Goal: Information Seeking & Learning: Learn about a topic

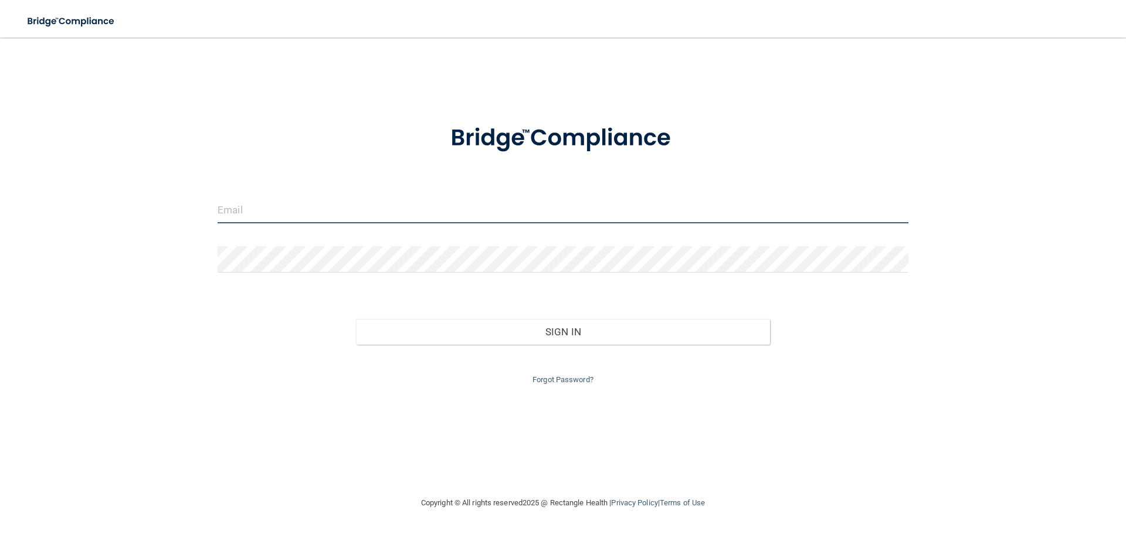
type input "[EMAIL_ADDRESS][DOMAIN_NAME]"
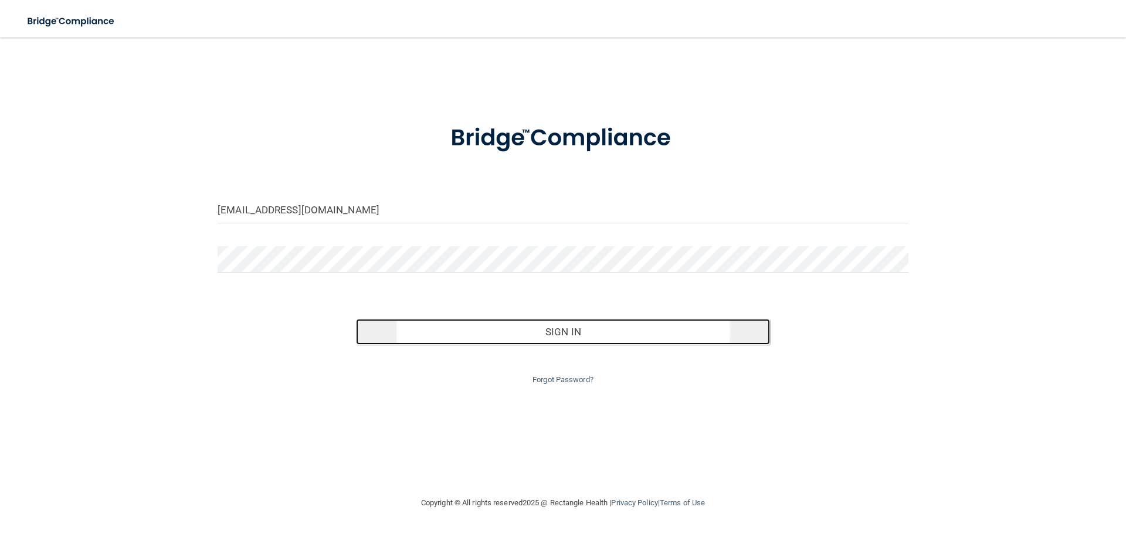
click at [528, 337] on button "Sign In" at bounding box center [563, 332] width 415 height 26
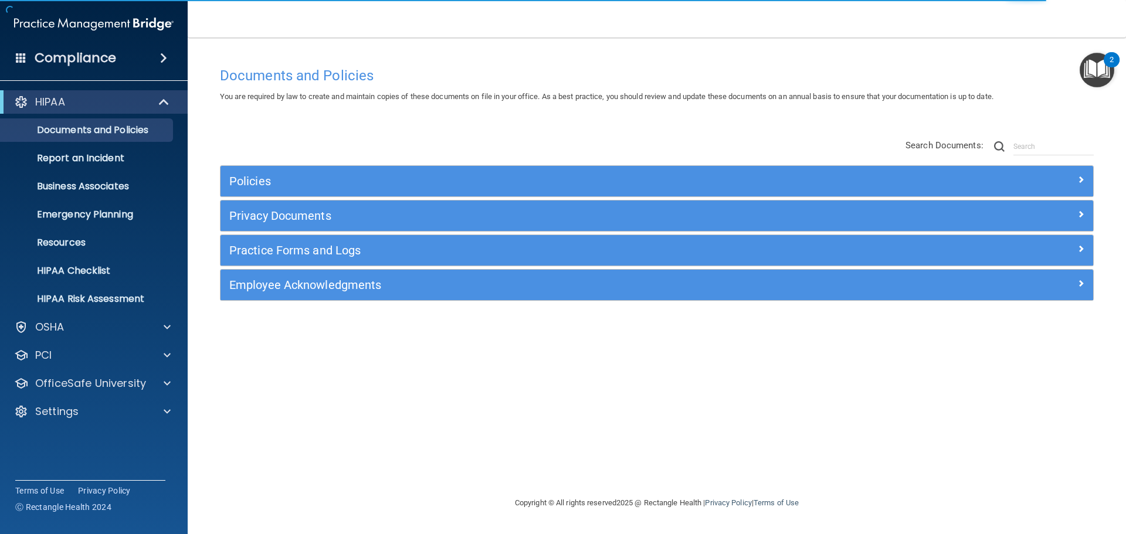
click at [1100, 74] on img "Open Resource Center, 2 new notifications" at bounding box center [1096, 70] width 35 height 35
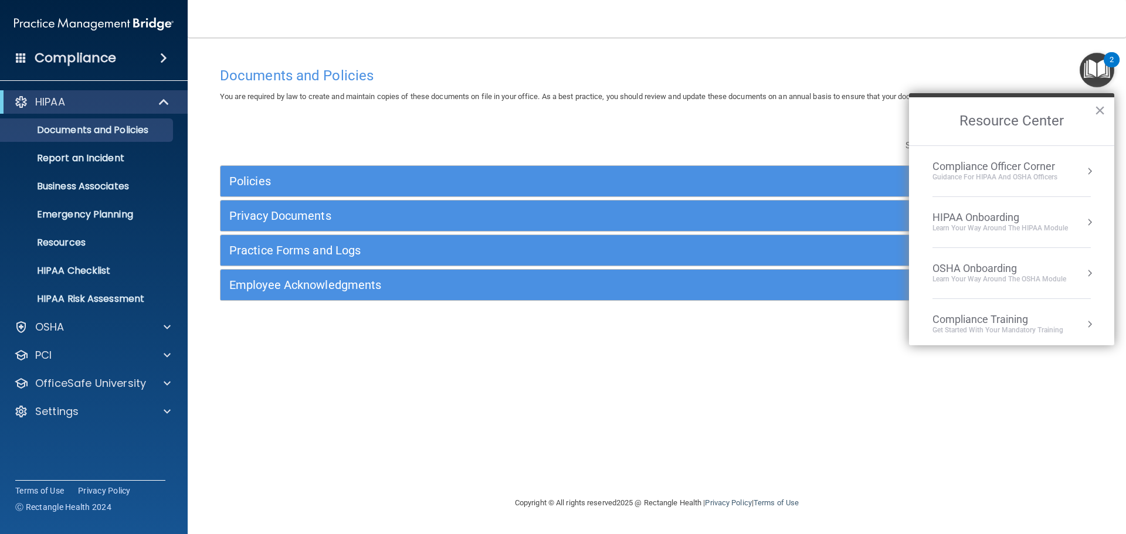
click at [983, 220] on div "HIPAA Onboarding" at bounding box center [999, 217] width 135 height 13
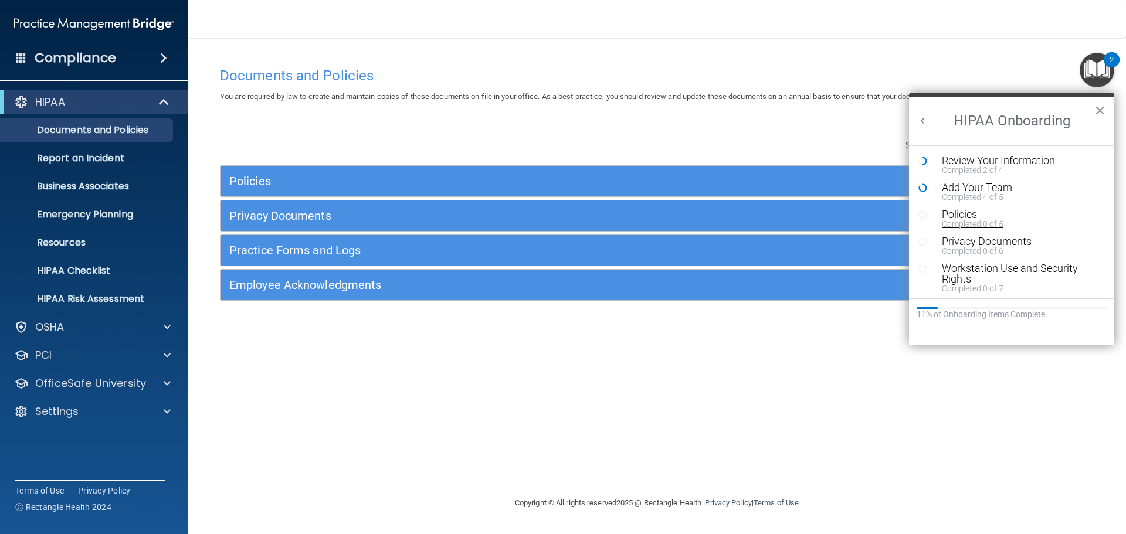
click at [968, 220] on div "Completed 0 of 5" at bounding box center [1016, 224] width 148 height 8
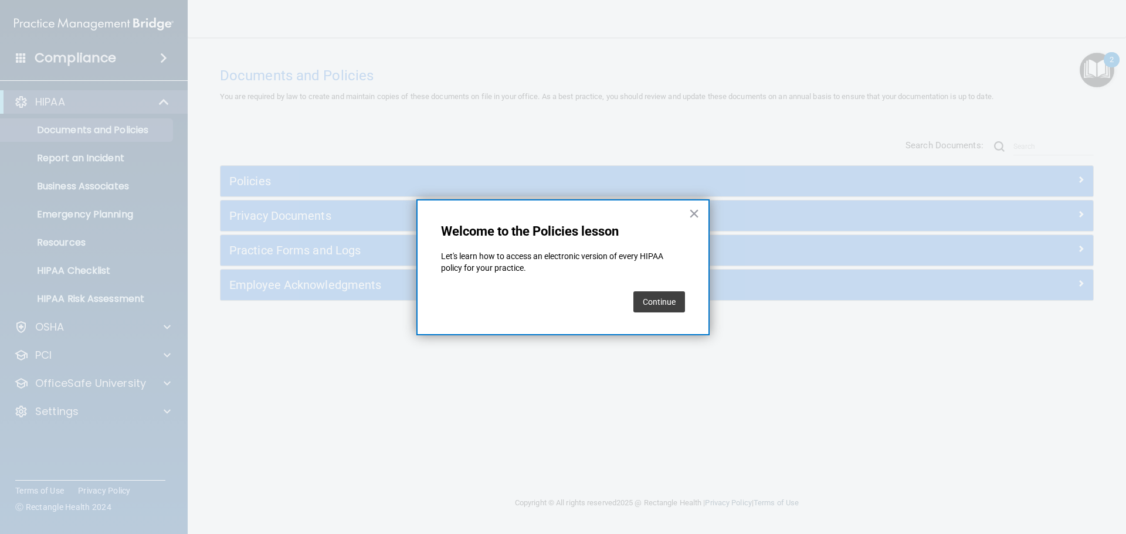
click at [657, 307] on button "Continue" at bounding box center [659, 301] width 52 height 21
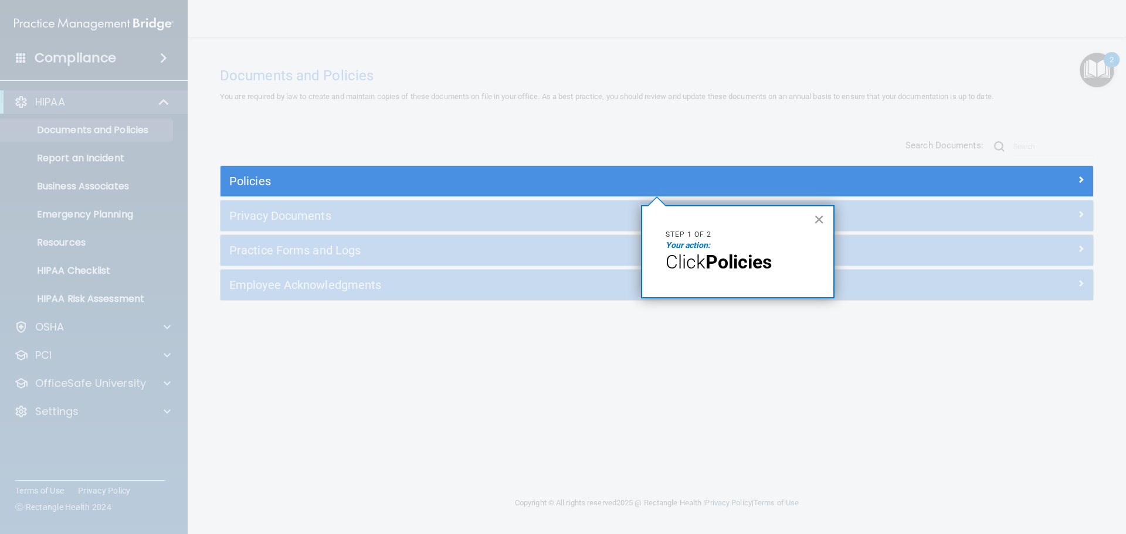
click at [821, 218] on button "×" at bounding box center [818, 219] width 11 height 19
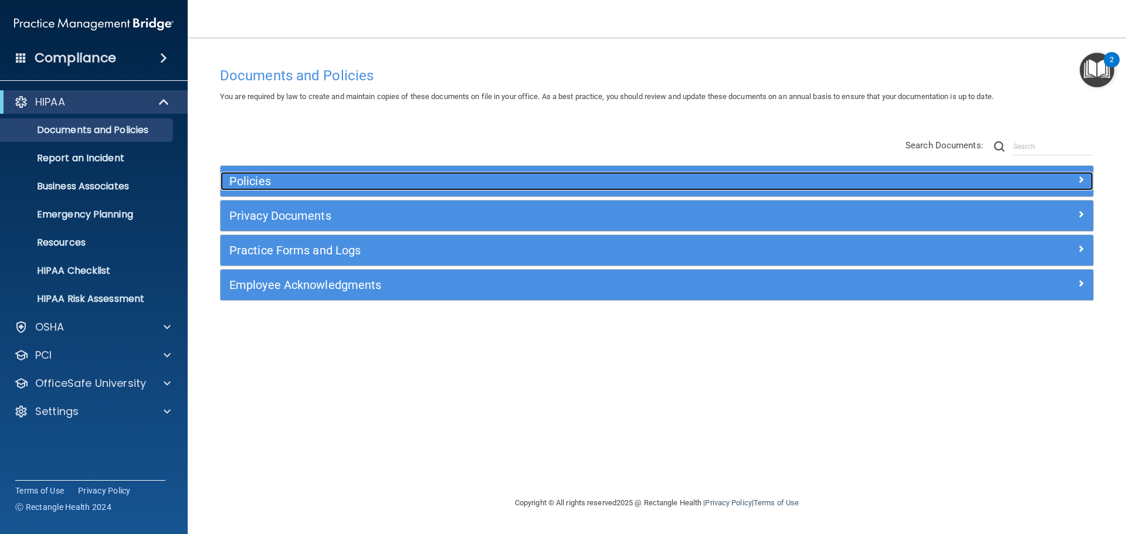
click at [749, 186] on h5 "Policies" at bounding box center [547, 181] width 637 height 13
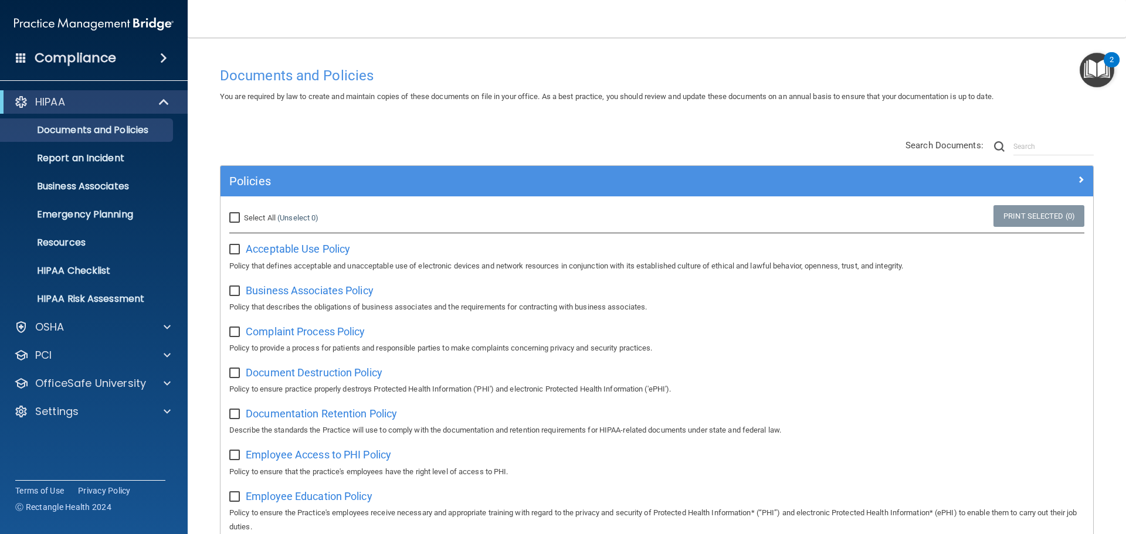
click at [239, 219] on input "Select All (Unselect 0) Unselect All" at bounding box center [235, 217] width 13 height 9
checkbox input "true"
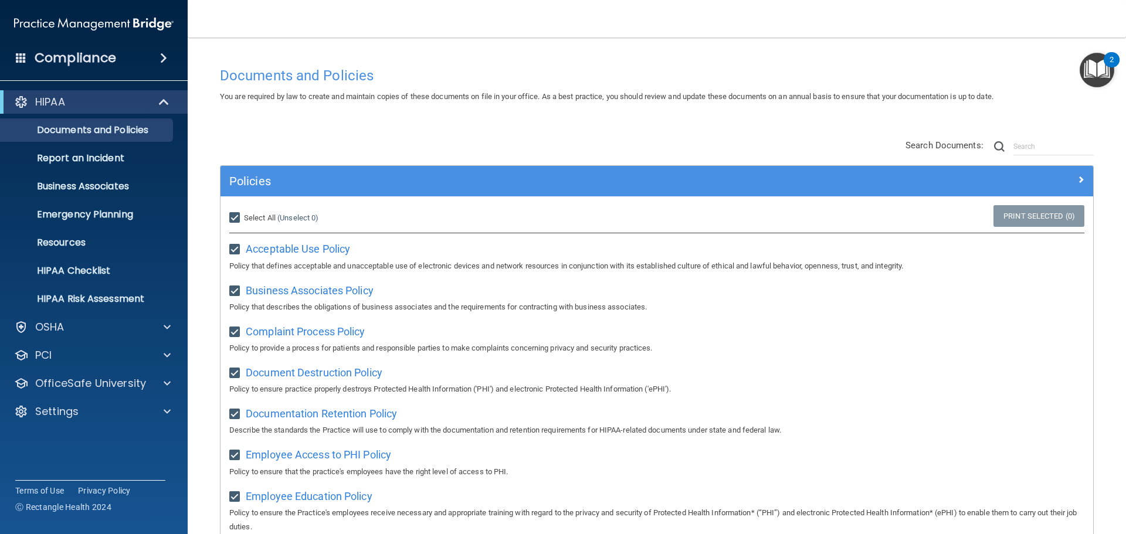
checkbox input "true"
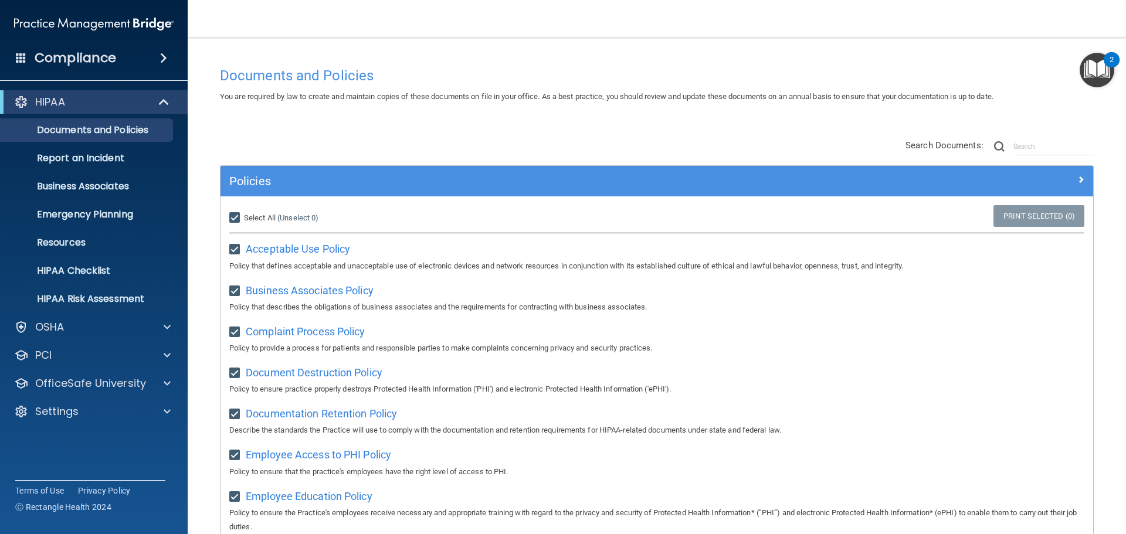
checkbox input "true"
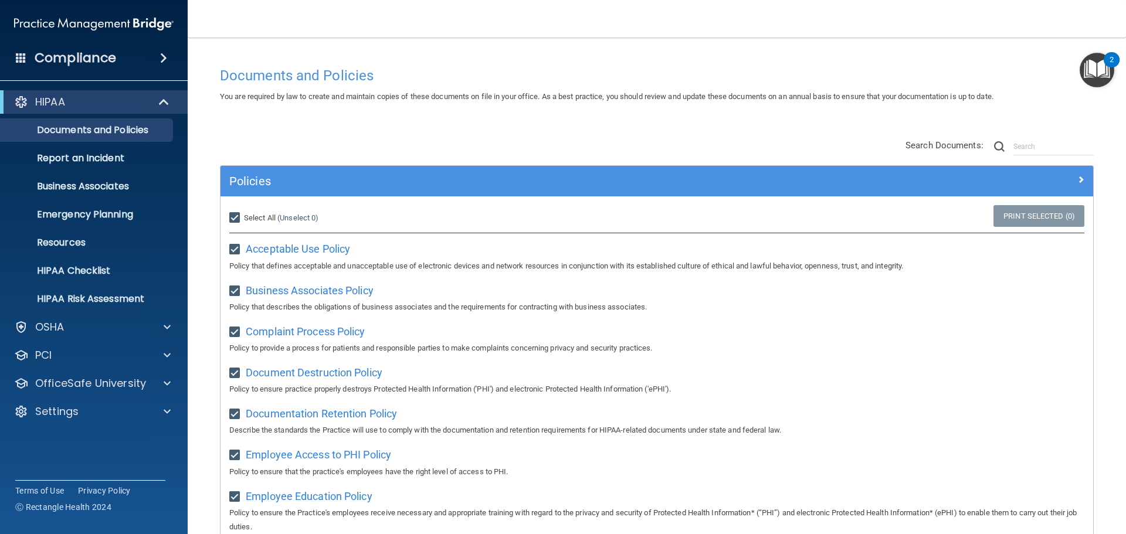
checkbox input "true"
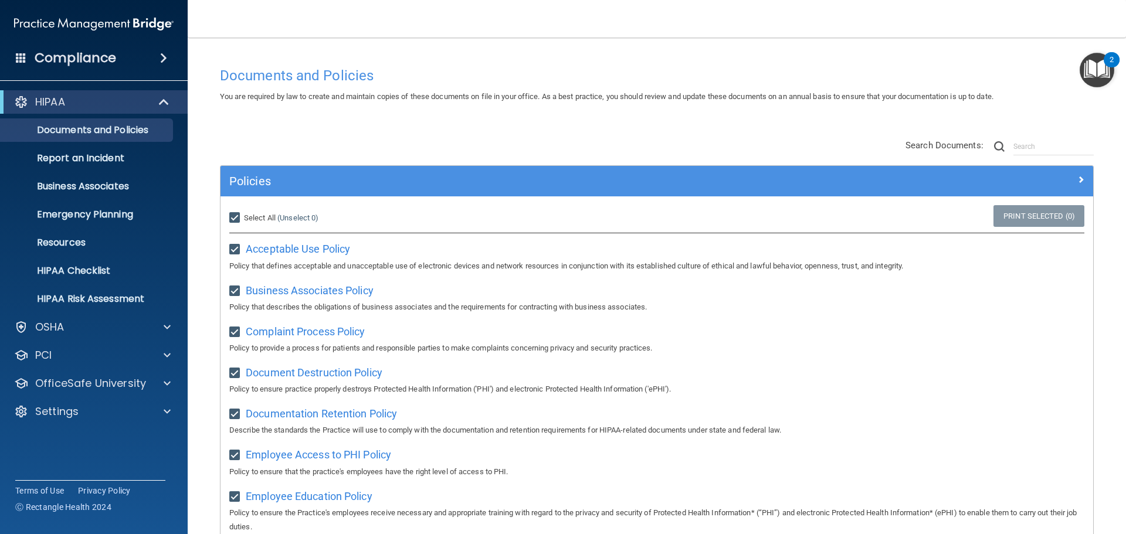
checkbox input "true"
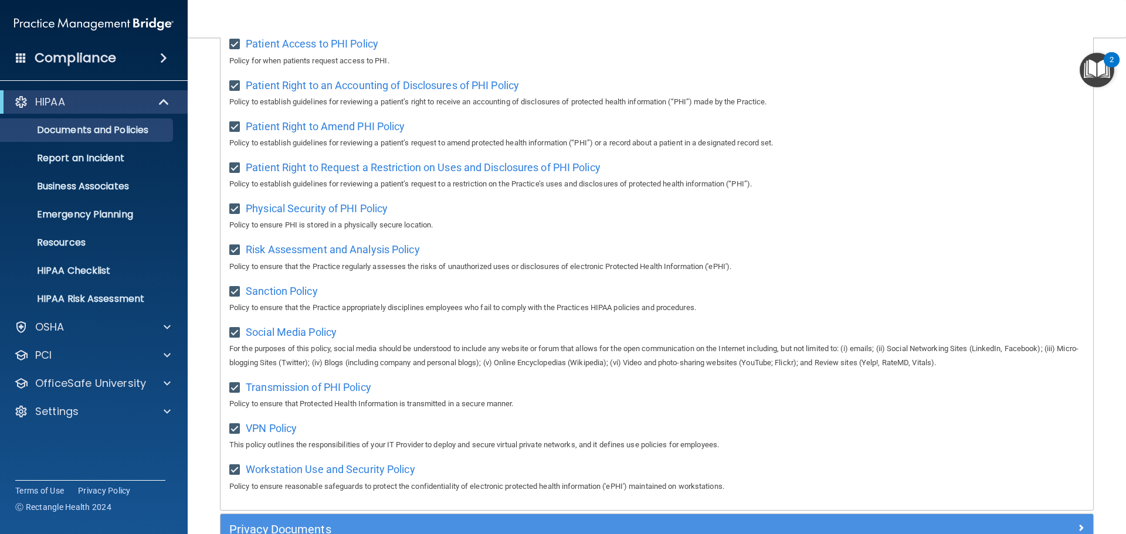
scroll to position [784, 0]
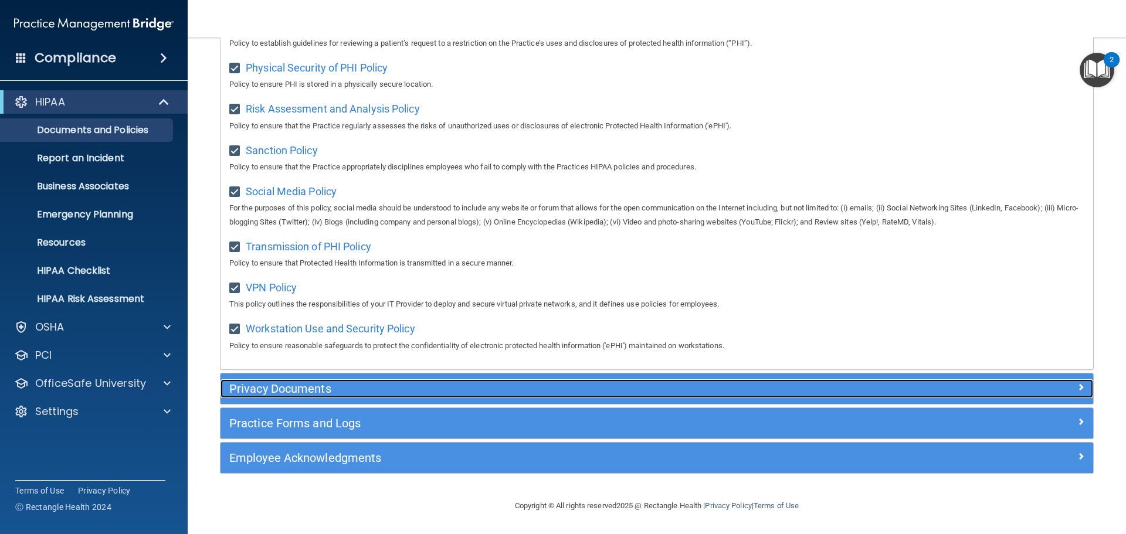
click at [476, 390] on h5 "Privacy Documents" at bounding box center [547, 388] width 637 height 13
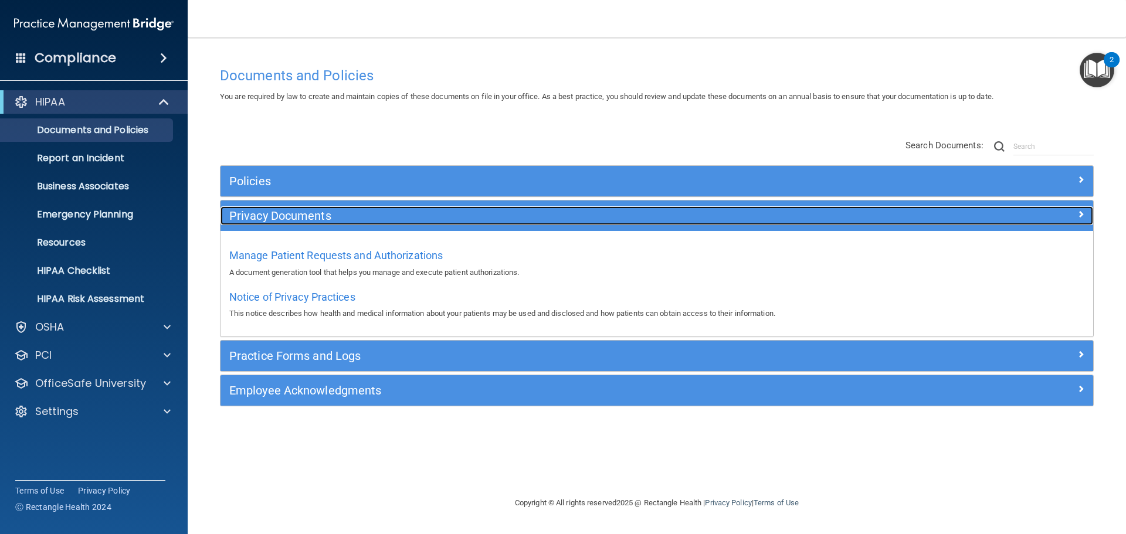
scroll to position [0, 0]
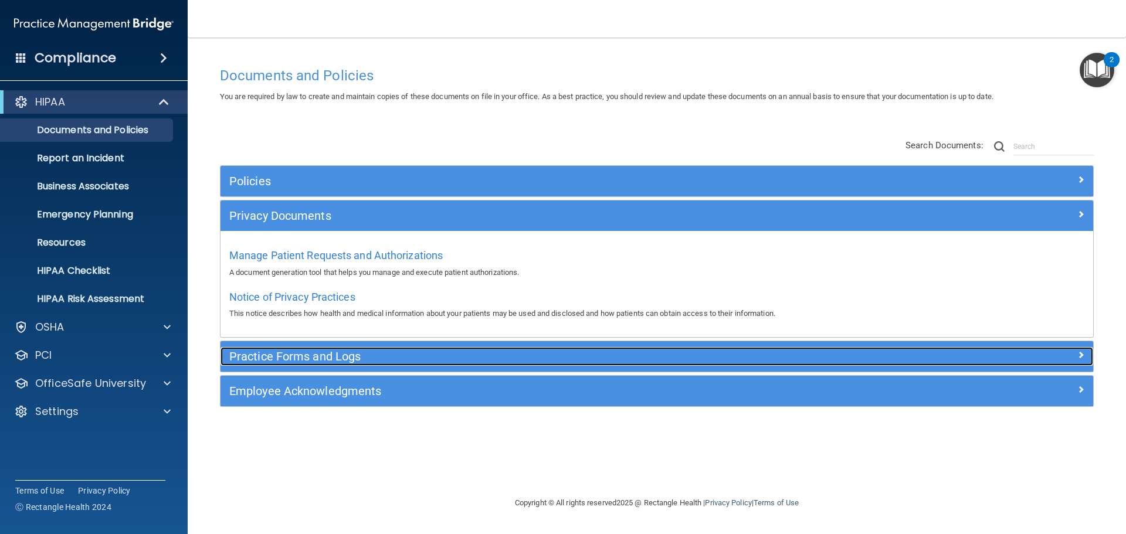
click at [654, 354] on h5 "Practice Forms and Logs" at bounding box center [547, 356] width 637 height 13
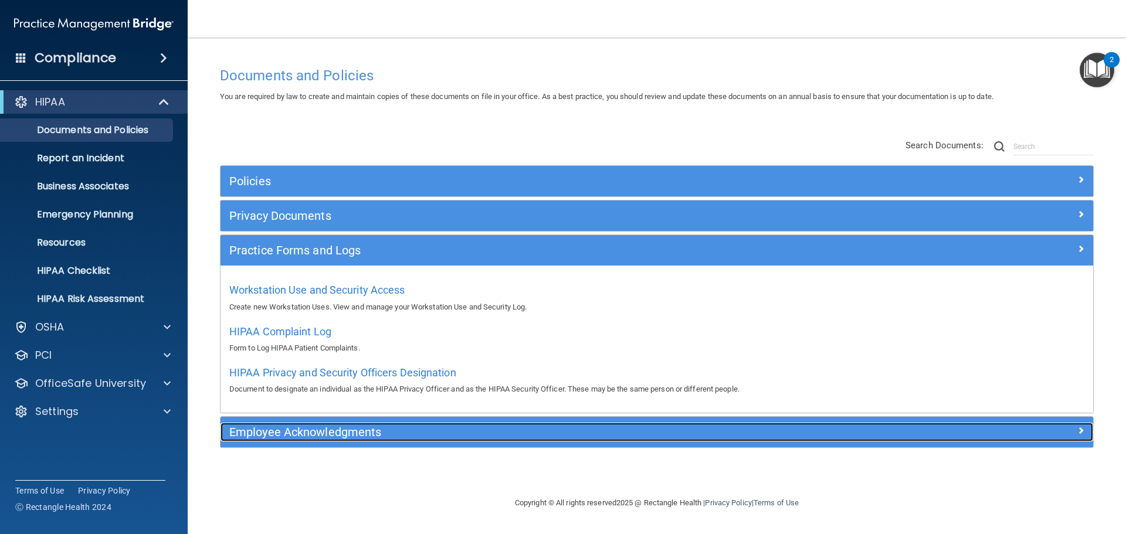
click at [600, 428] on h5 "Employee Acknowledgments" at bounding box center [547, 432] width 637 height 13
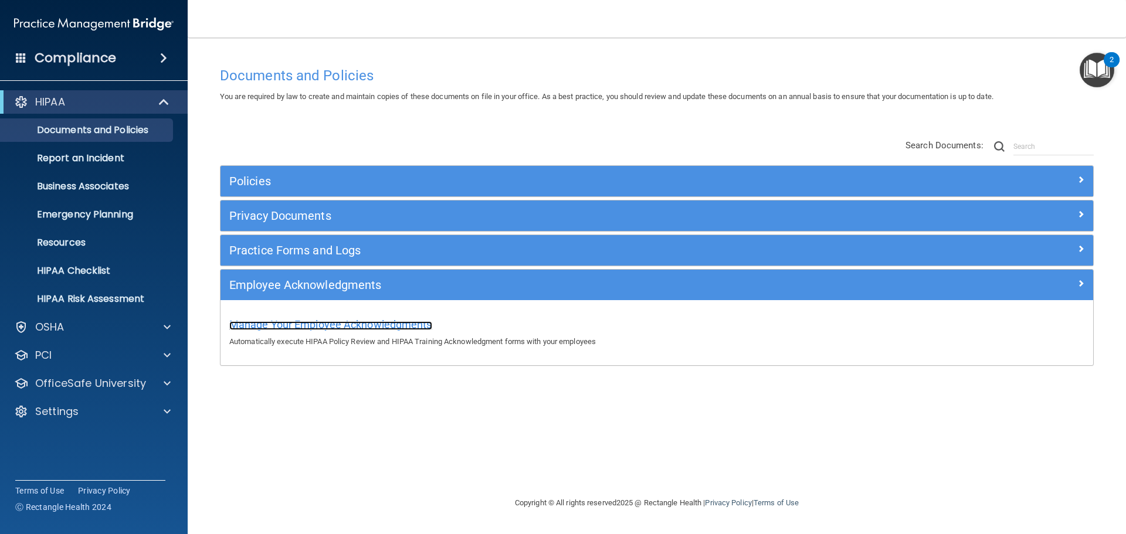
click at [365, 323] on span "Manage Your Employee Acknowledgments" at bounding box center [330, 324] width 203 height 12
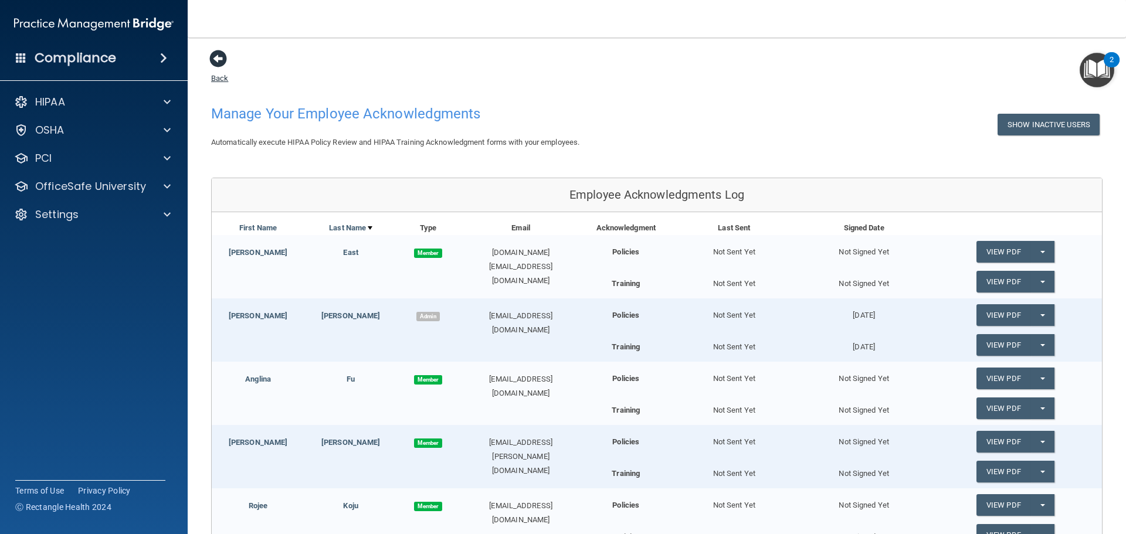
click at [217, 65] on span at bounding box center [218, 59] width 18 height 18
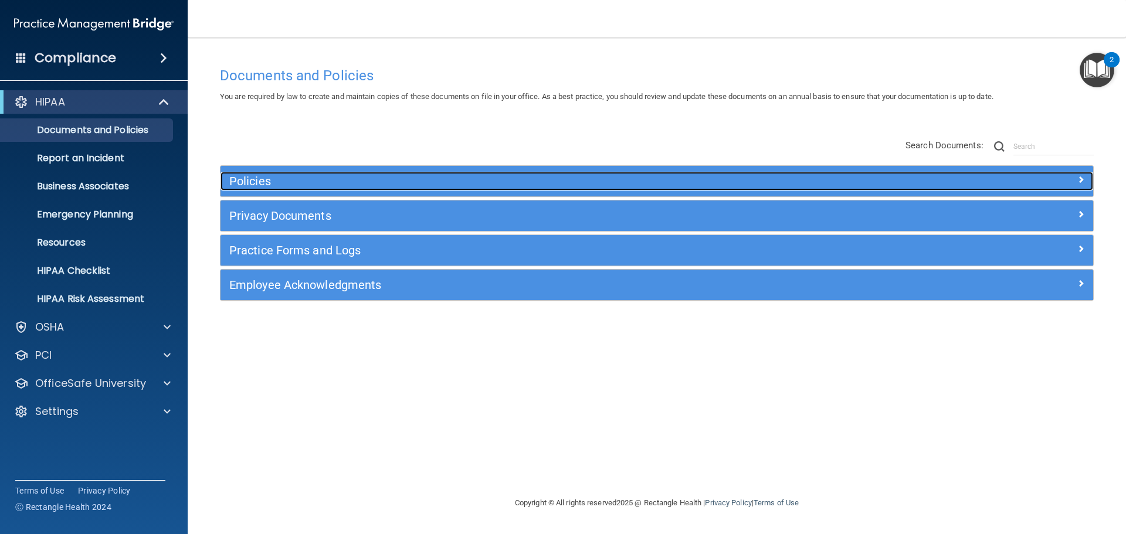
click at [262, 182] on h5 "Policies" at bounding box center [547, 181] width 637 height 13
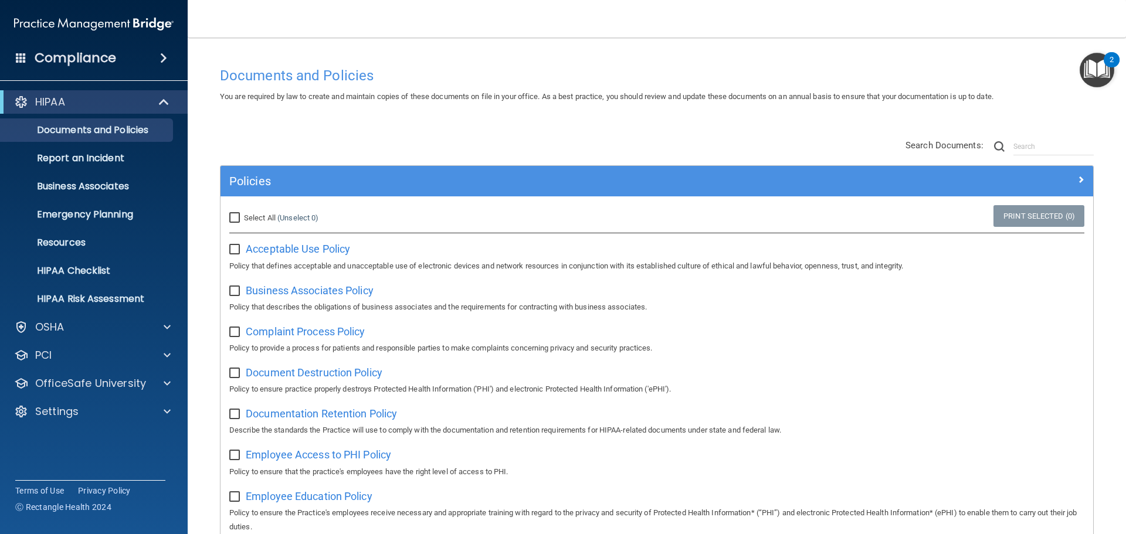
click at [240, 217] on input "Select All (Unselect 0) Unselect All" at bounding box center [235, 217] width 13 height 9
checkbox input "true"
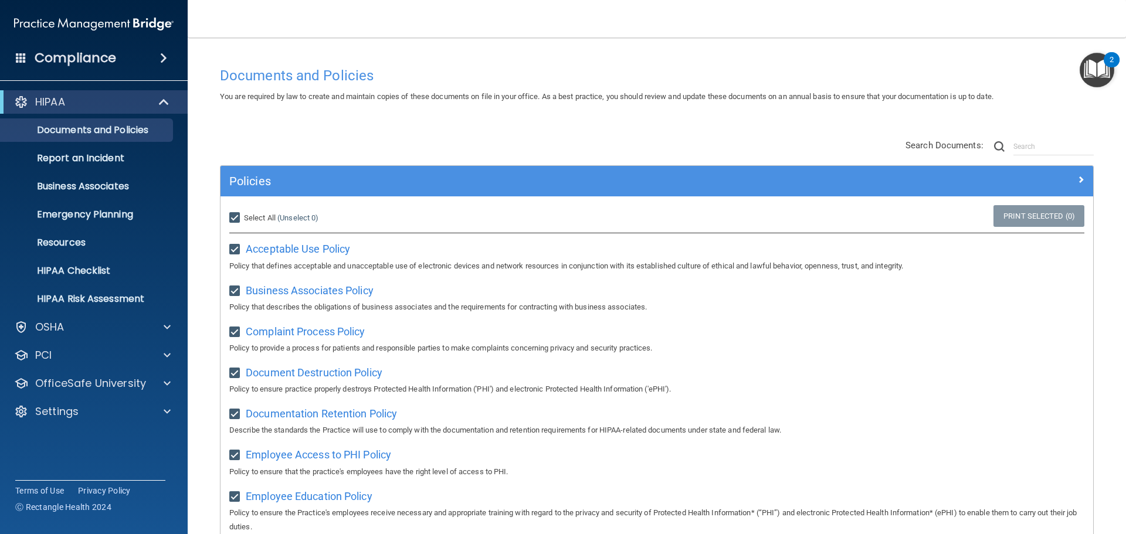
checkbox input "true"
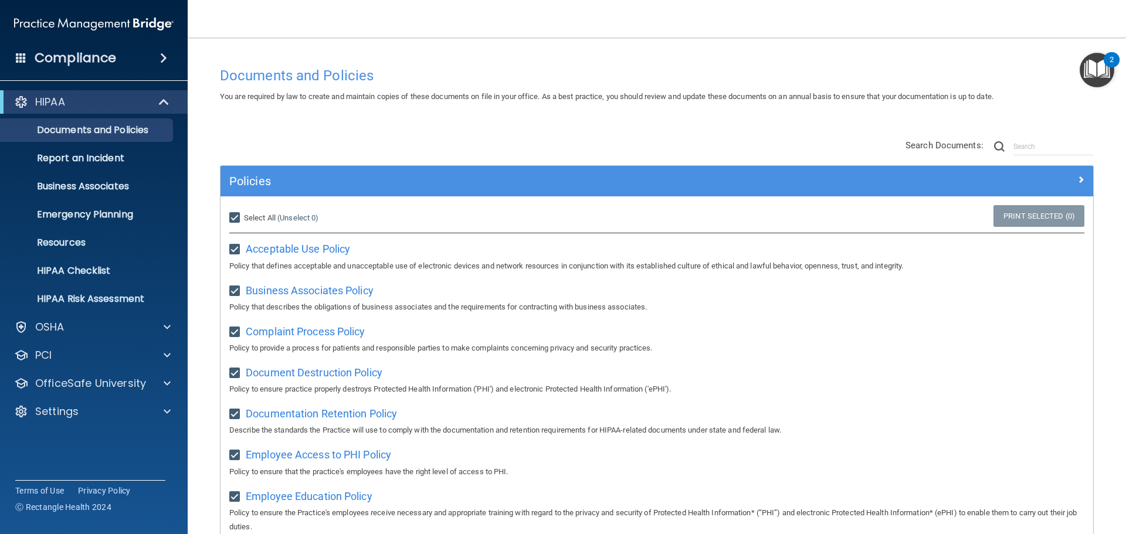
checkbox input "true"
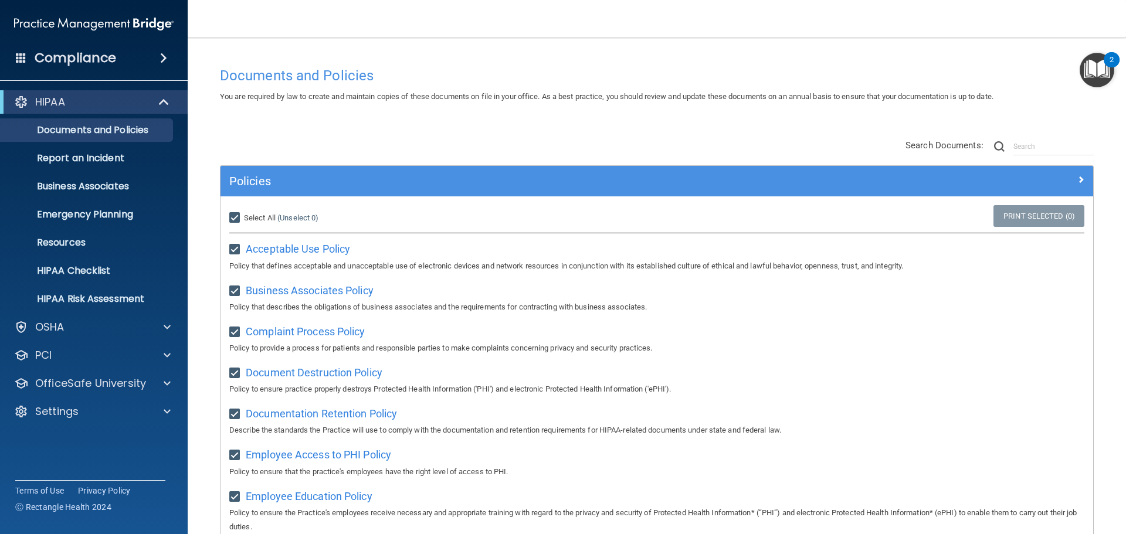
checkbox input "true"
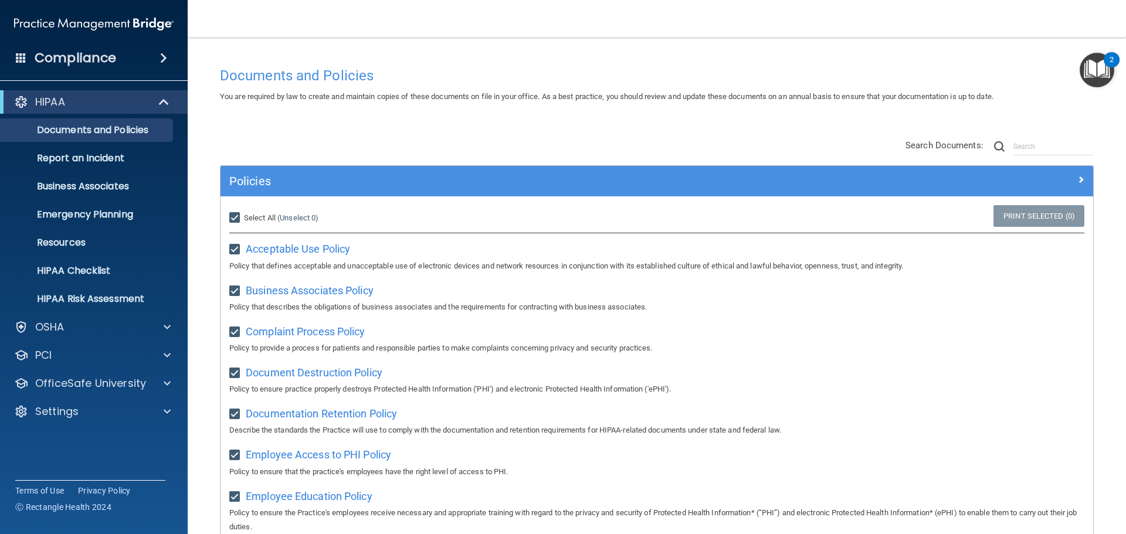
checkbox input "true"
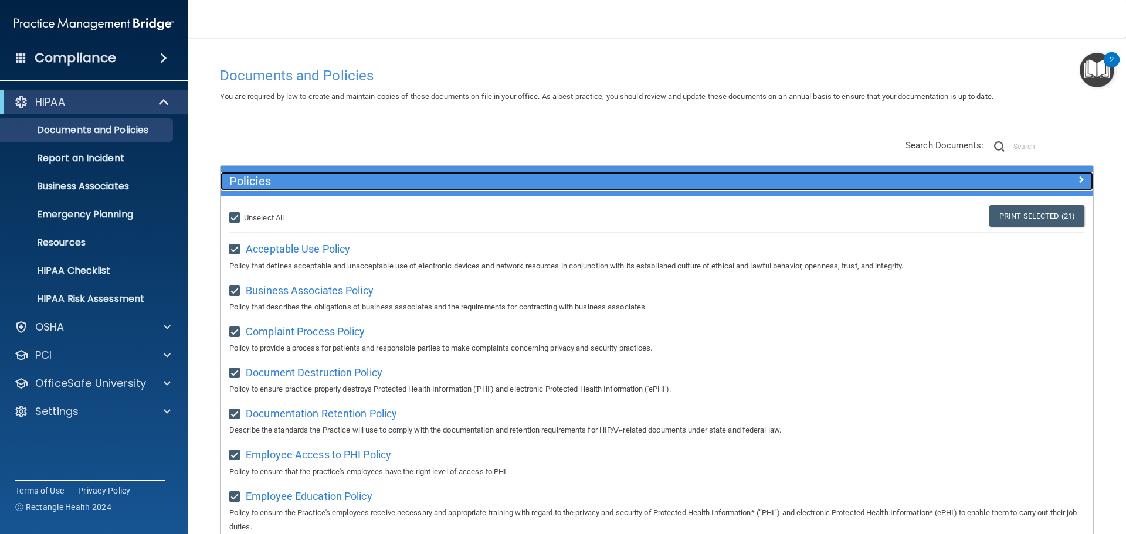
click at [1077, 179] on span at bounding box center [1080, 179] width 7 height 14
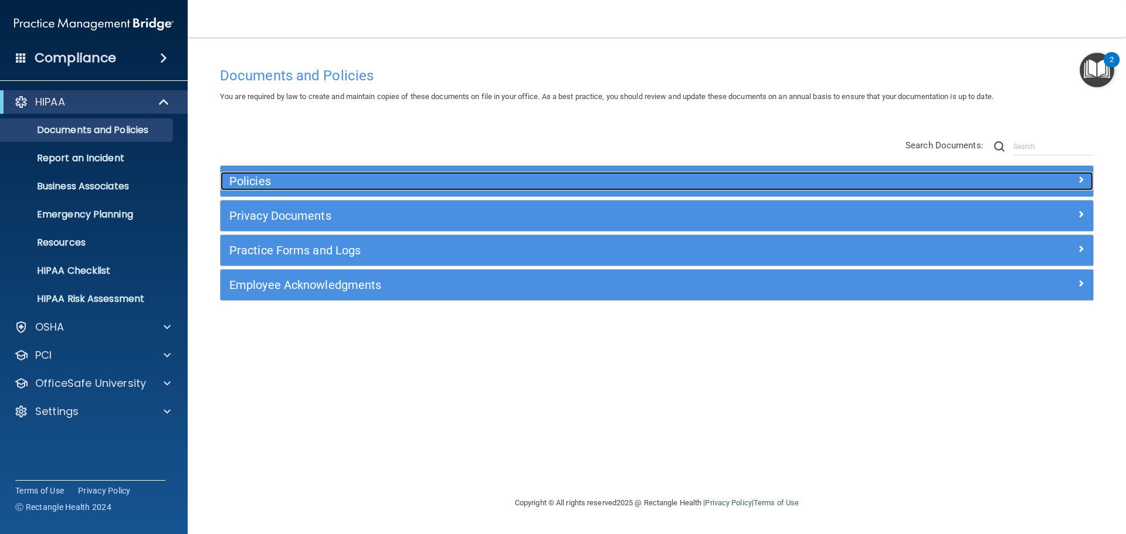
click at [1070, 179] on div at bounding box center [984, 179] width 218 height 14
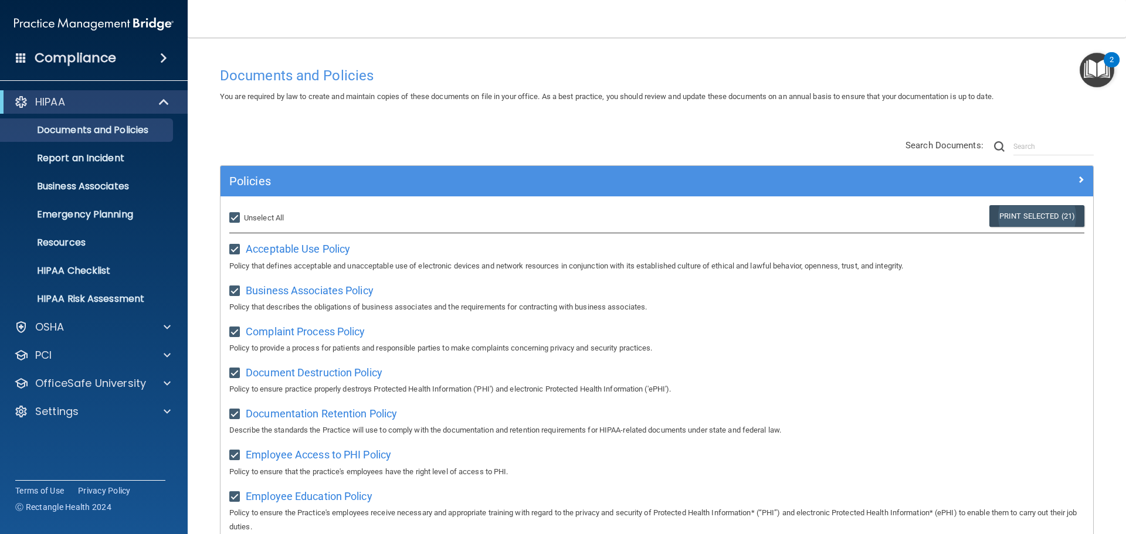
click at [1023, 218] on link "Print Selected (21)" at bounding box center [1036, 216] width 95 height 22
click at [1092, 67] on img "Open Resource Center, 2 new notifications" at bounding box center [1096, 70] width 35 height 35
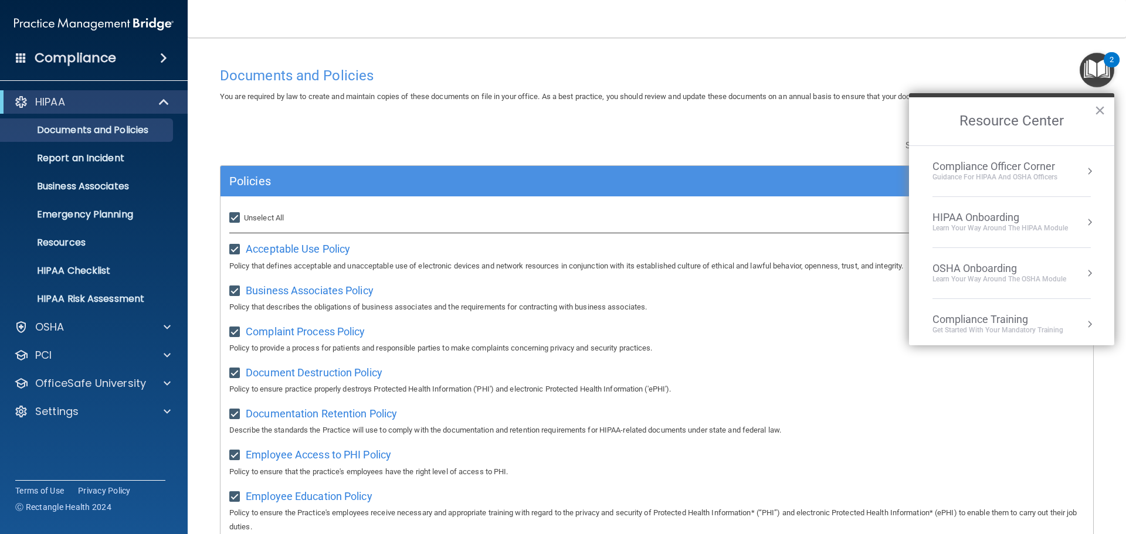
click at [1008, 225] on div "Learn Your Way around the HIPAA module" at bounding box center [999, 228] width 135 height 10
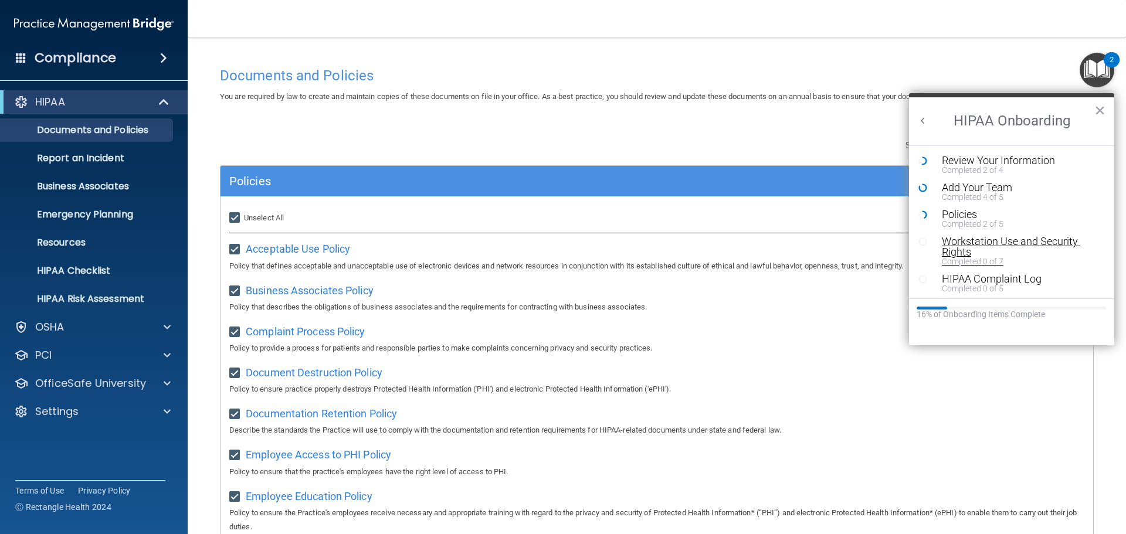
click at [983, 248] on div "Workstation Use and Security Rights" at bounding box center [1016, 246] width 148 height 21
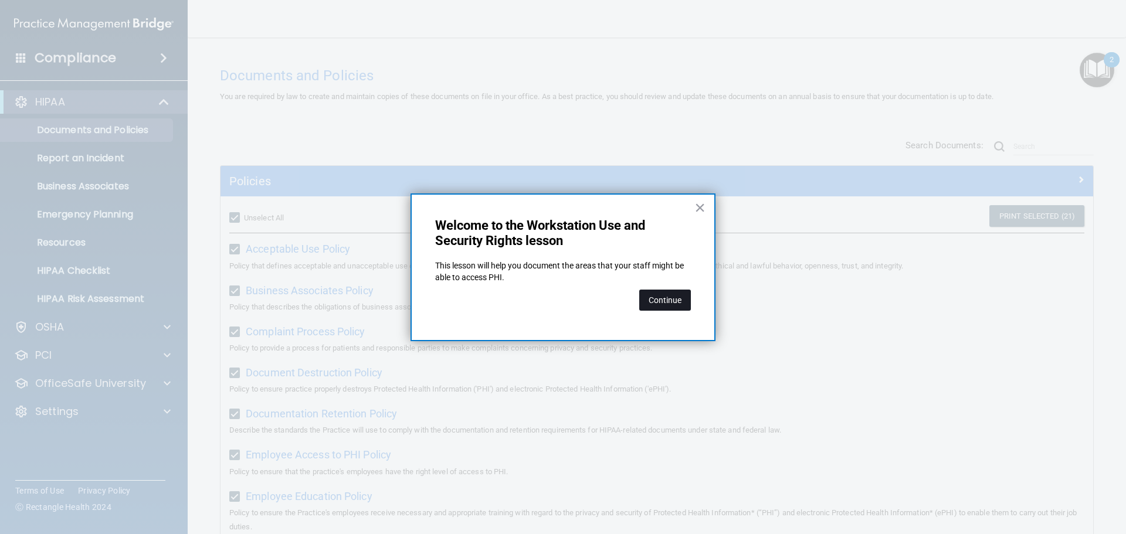
click at [661, 308] on button "Continue" at bounding box center [665, 300] width 52 height 21
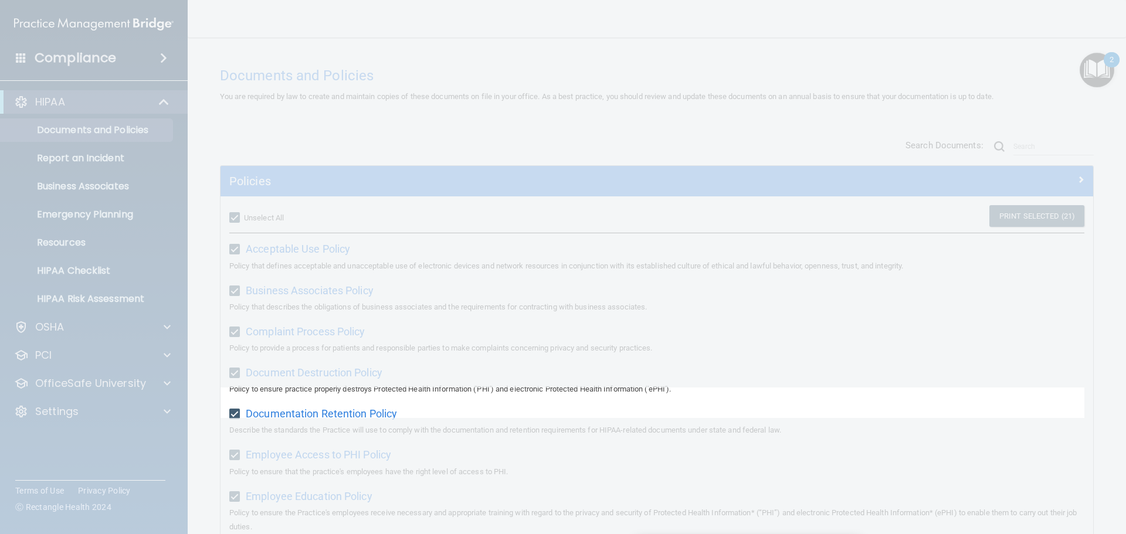
scroll to position [116, 0]
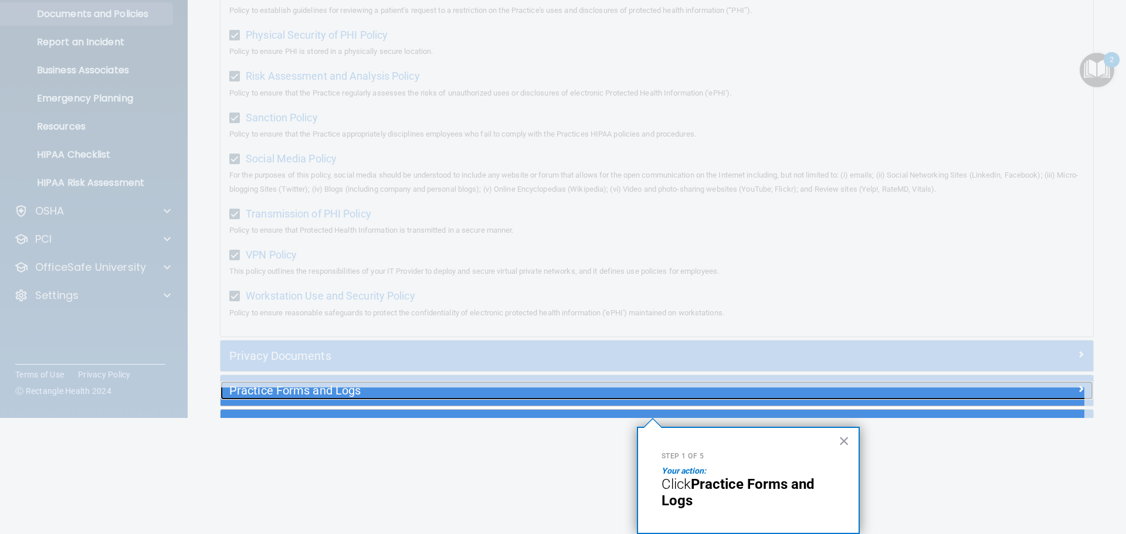
click at [1077, 396] on span at bounding box center [1080, 389] width 7 height 14
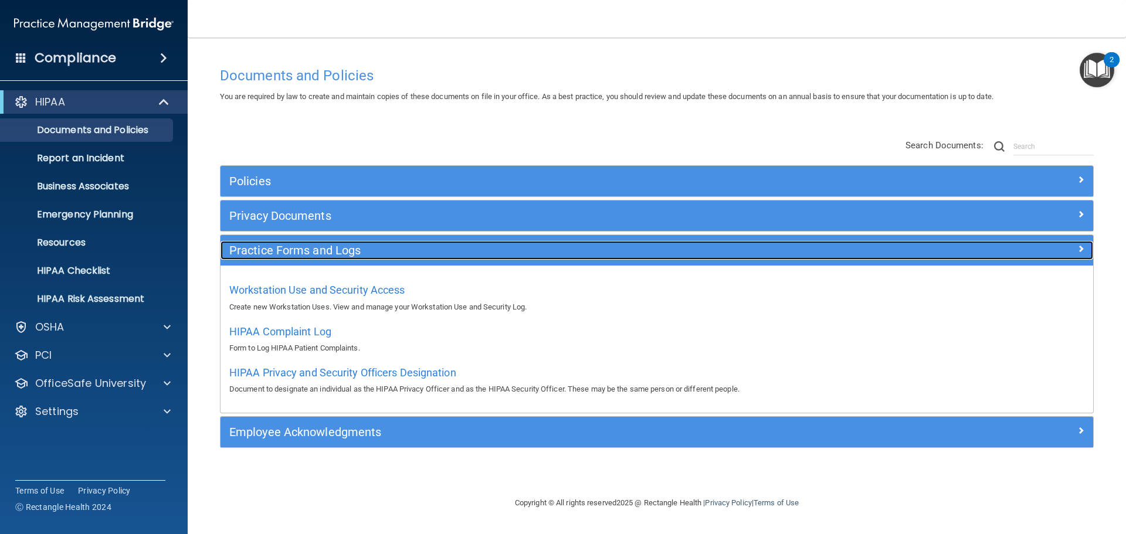
scroll to position [0, 0]
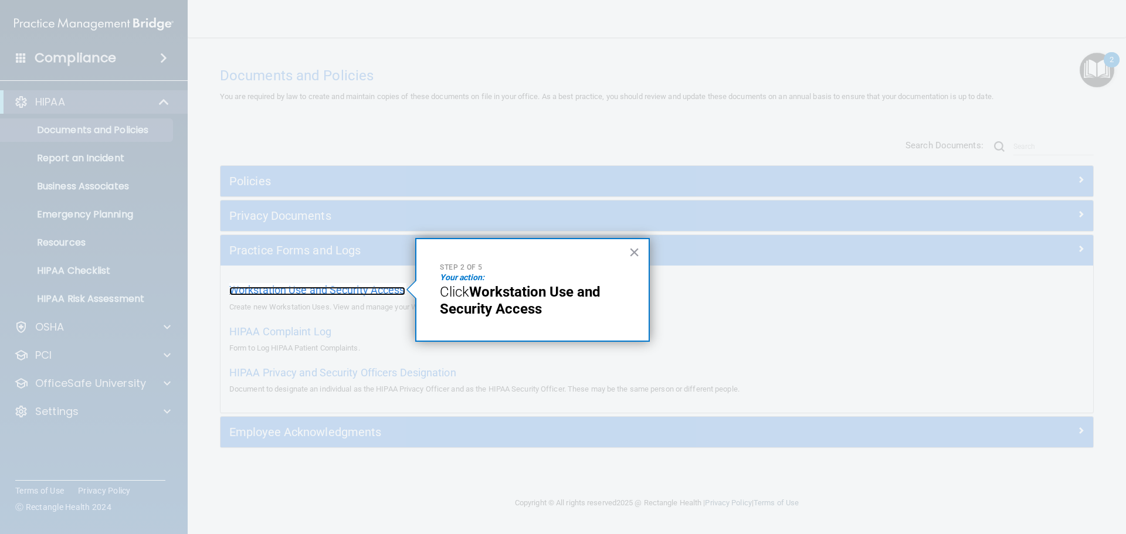
click at [314, 289] on span "Workstation Use and Security Access" at bounding box center [317, 290] width 176 height 12
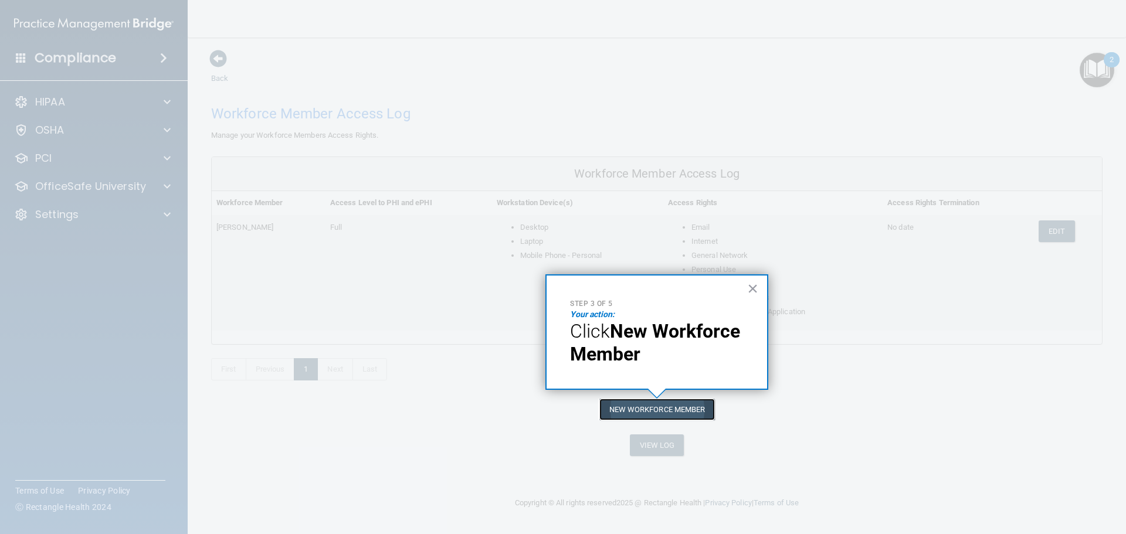
click at [684, 407] on button "New Workforce Member" at bounding box center [657, 410] width 116 height 22
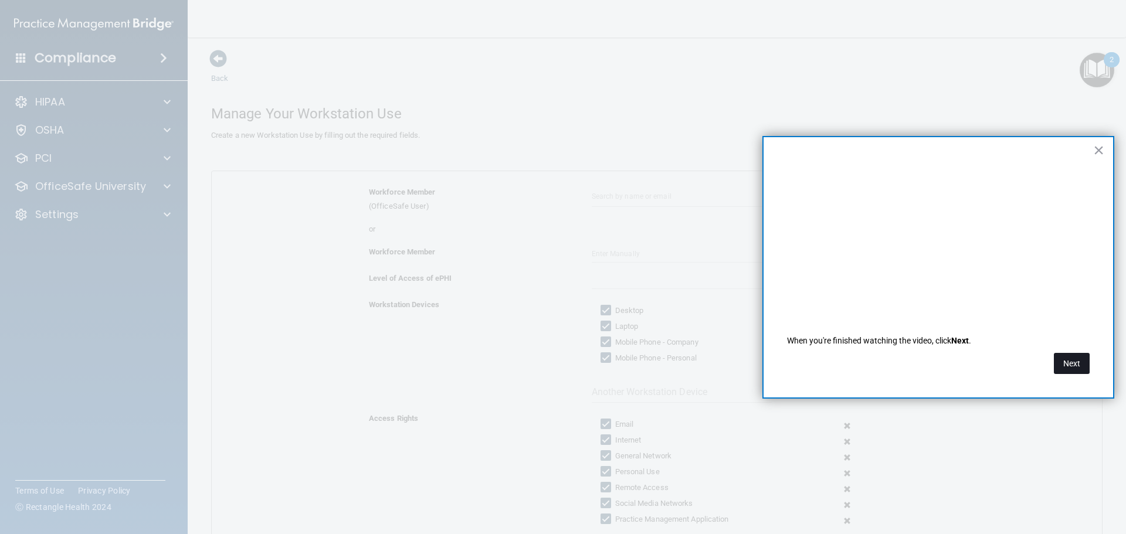
click at [1074, 366] on button "Next" at bounding box center [1072, 363] width 36 height 21
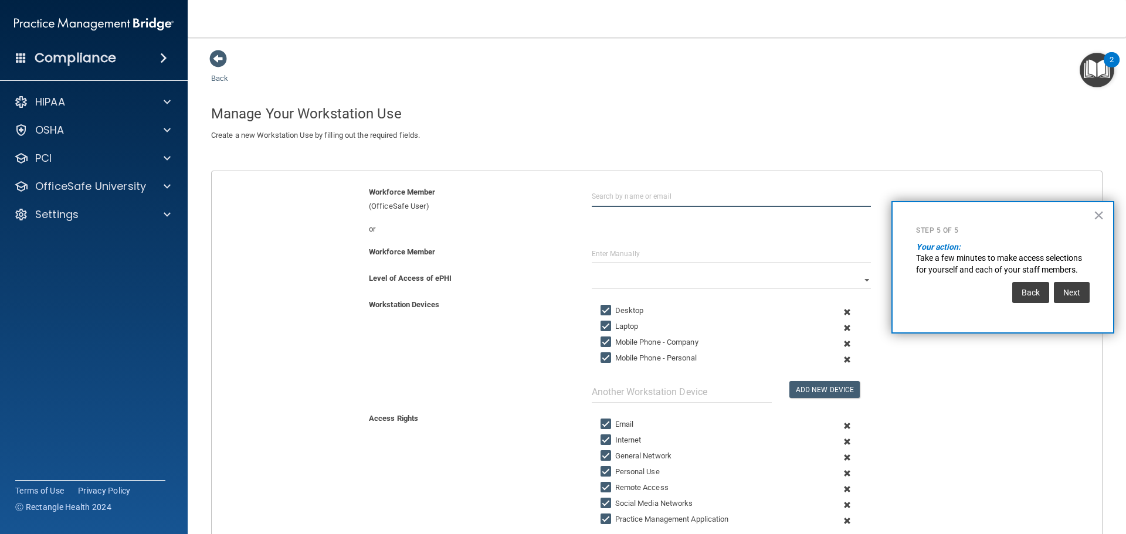
click at [605, 196] on input "text" at bounding box center [731, 196] width 279 height 22
click at [612, 207] on div "ta [PERSON_NAME] [EMAIL_ADDRESS][DOMAIN_NAME] Organization" at bounding box center [731, 196] width 279 height 22
click at [596, 195] on input "ta" at bounding box center [731, 196] width 279 height 22
click at [606, 232] on div "[EMAIL_ADDRESS][DOMAIN_NAME]" at bounding box center [656, 240] width 101 height 20
type input "[PERSON_NAME]"
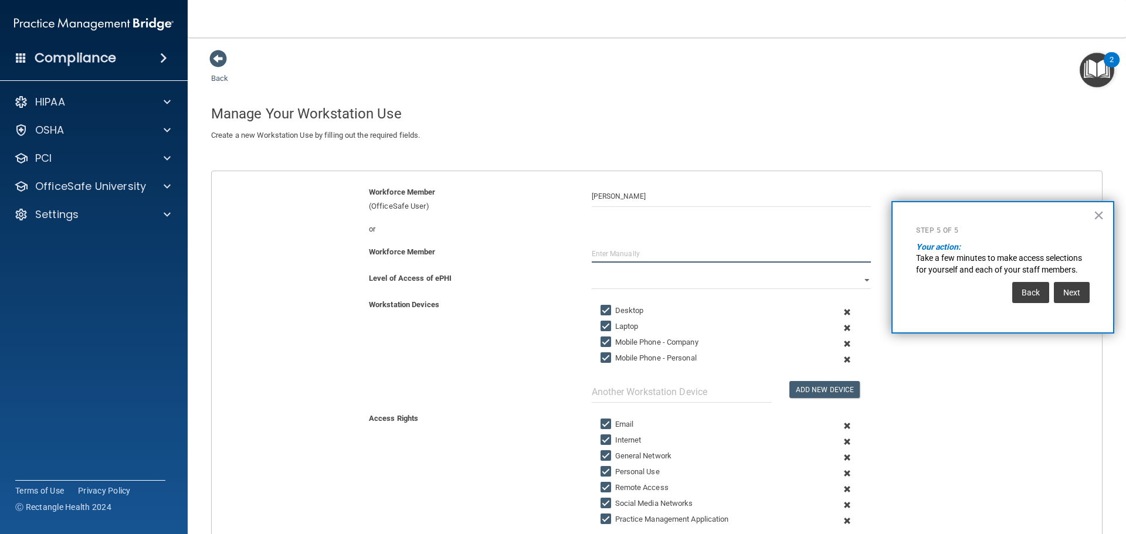
click at [620, 258] on input "text" at bounding box center [731, 254] width 279 height 18
type input "[PERSON_NAME]"
click at [602, 342] on input "Mobile Phone - Company" at bounding box center [606, 342] width 13 height 9
checkbox input "false"
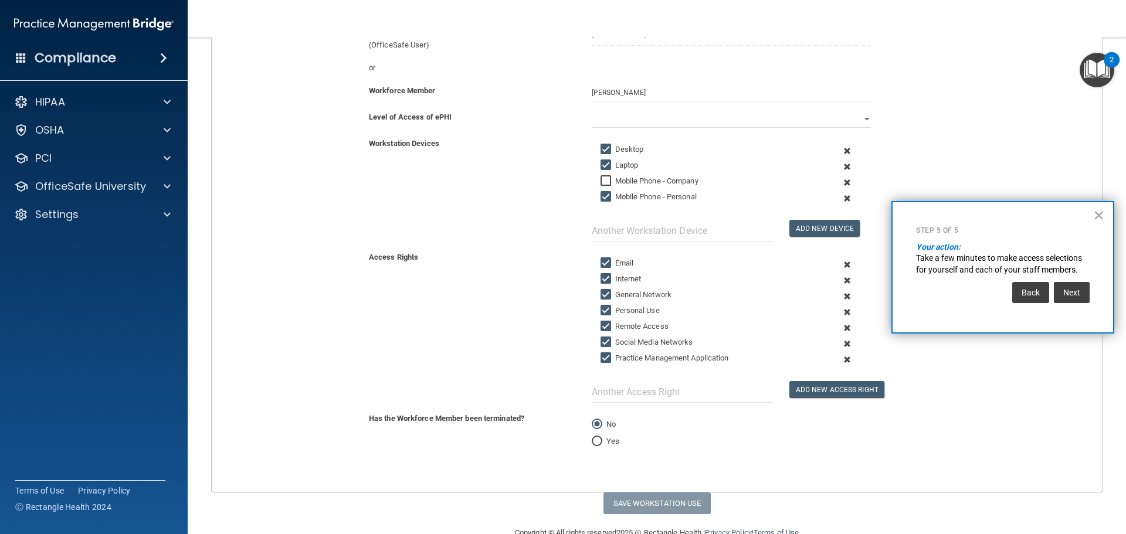
scroll to position [188, 0]
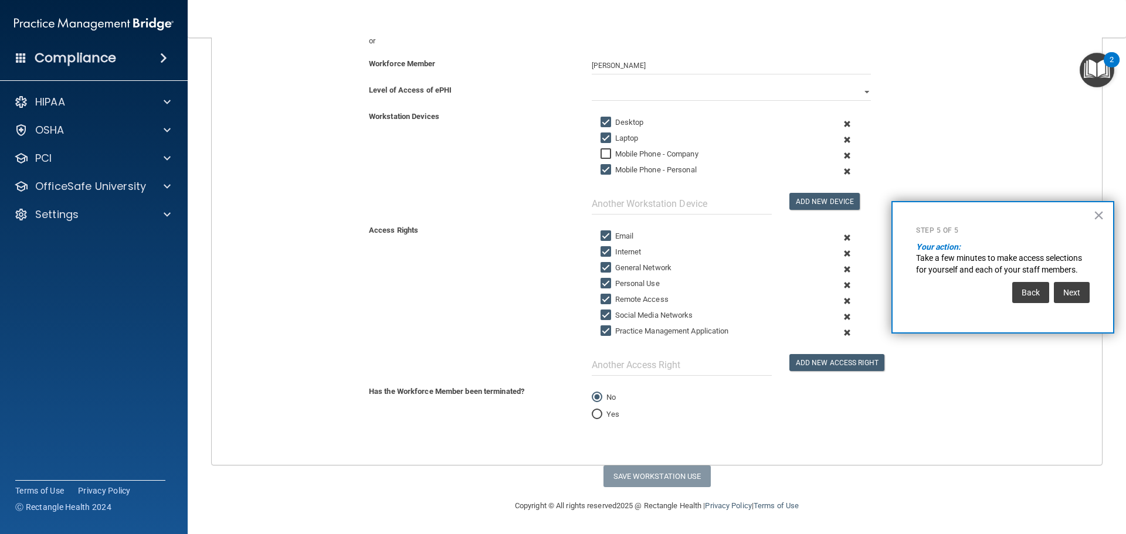
click at [602, 285] on input "Personal Use" at bounding box center [606, 283] width 13 height 9
checkbox input "false"
click at [1077, 291] on button "Next" at bounding box center [1072, 292] width 36 height 21
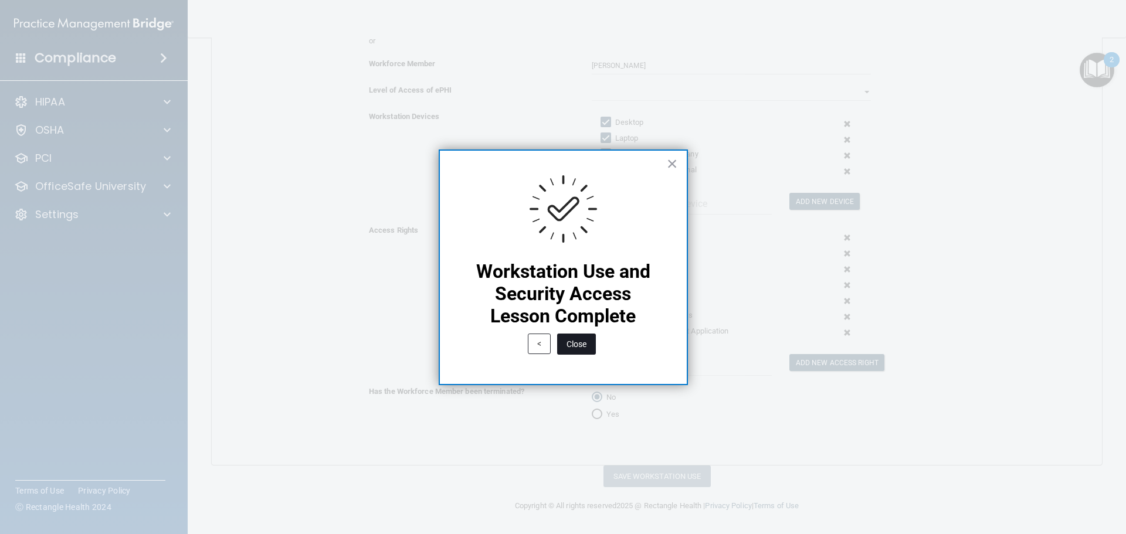
click at [577, 346] on button "Close" at bounding box center [576, 344] width 39 height 21
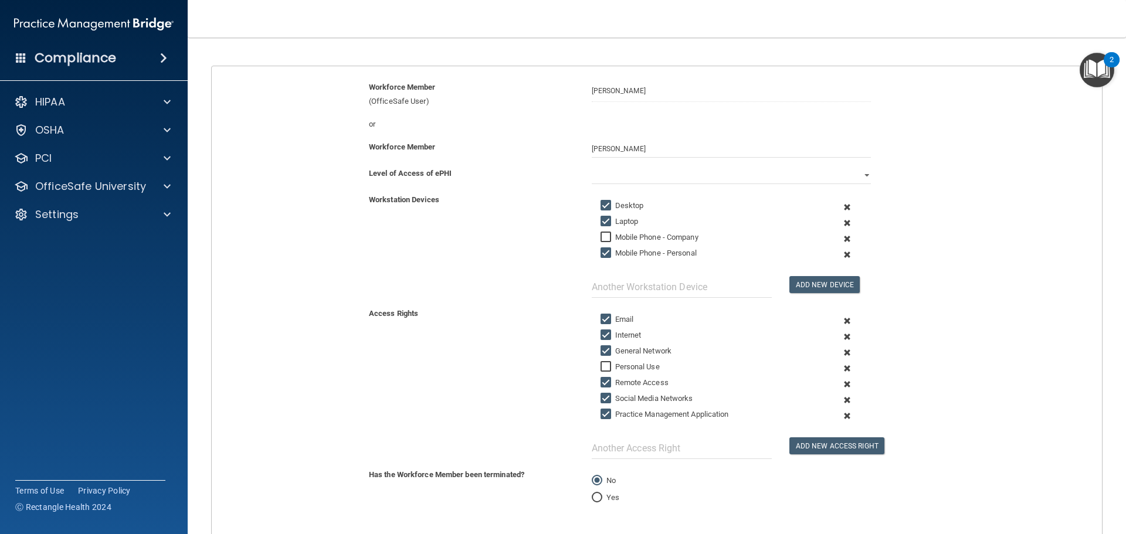
scroll to position [0, 0]
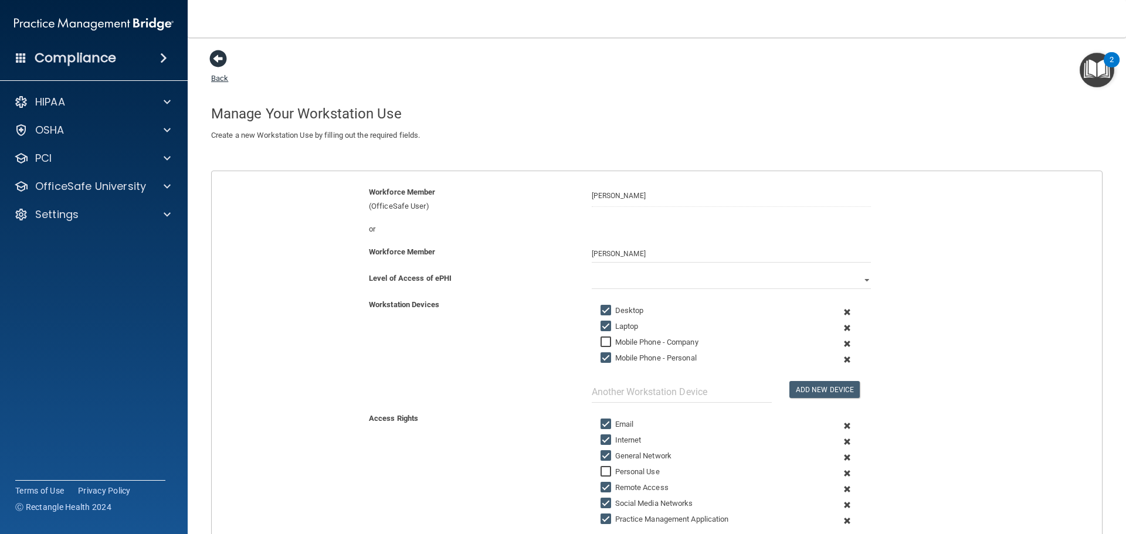
click at [219, 80] on link "Back" at bounding box center [219, 71] width 17 height 23
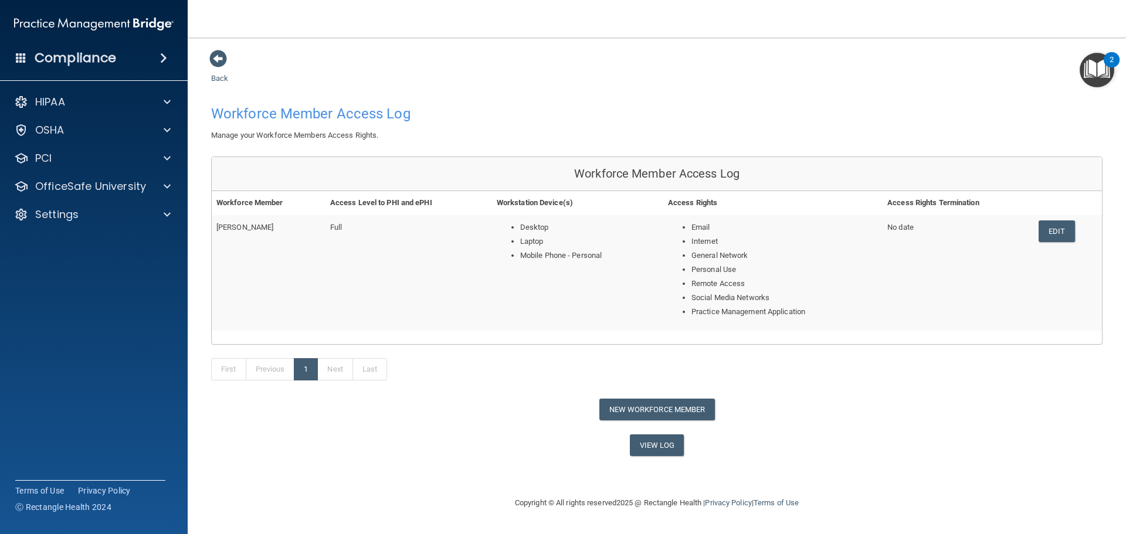
click at [1099, 66] on img "Open Resource Center, 2 new notifications" at bounding box center [1096, 70] width 35 height 35
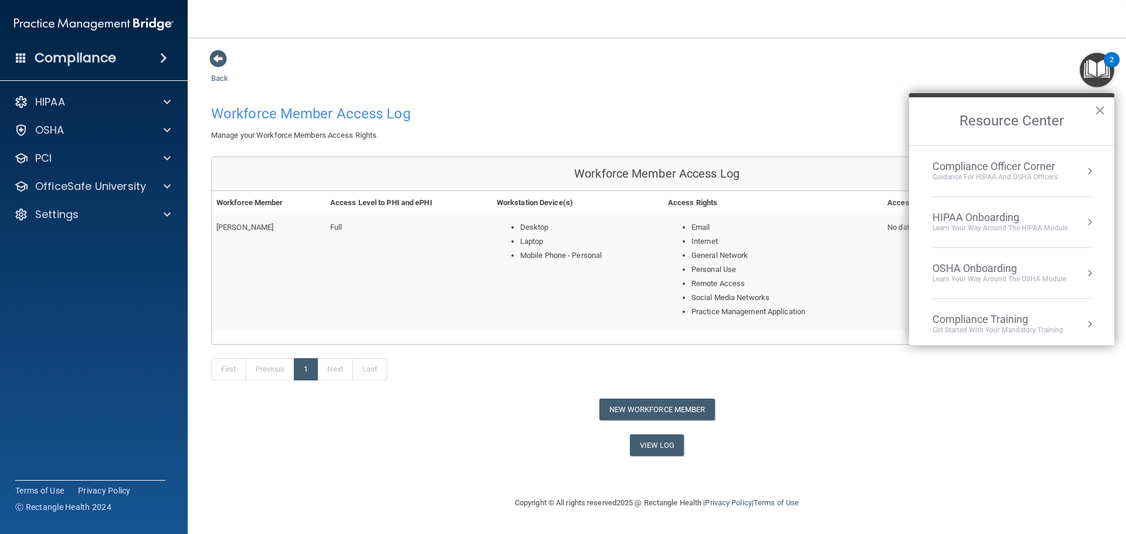
click at [992, 225] on div "Learn Your Way around the HIPAA module" at bounding box center [999, 228] width 135 height 10
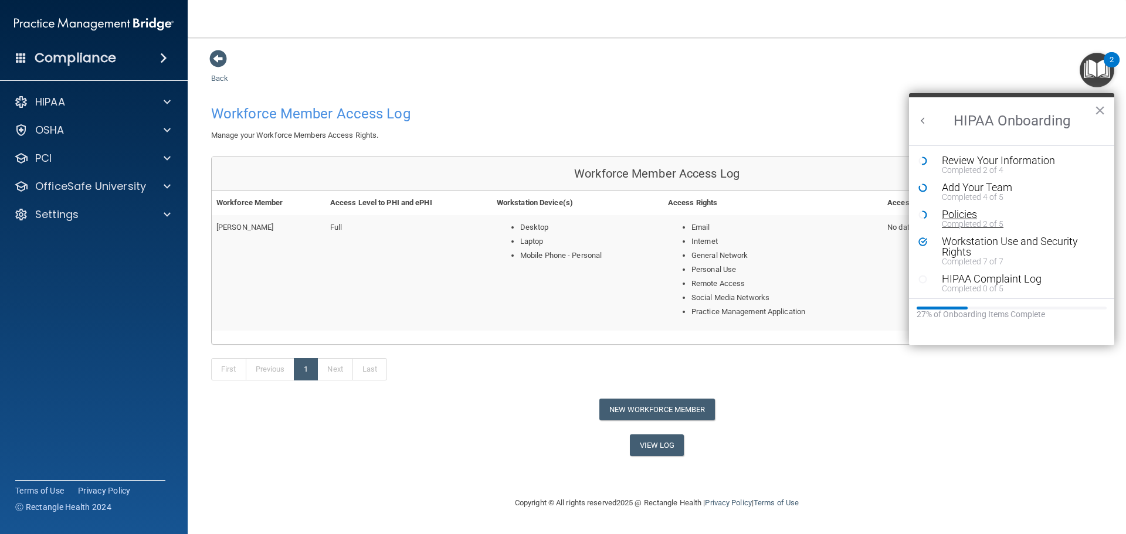
click at [953, 222] on div "Completed 2 of 5" at bounding box center [1016, 224] width 148 height 8
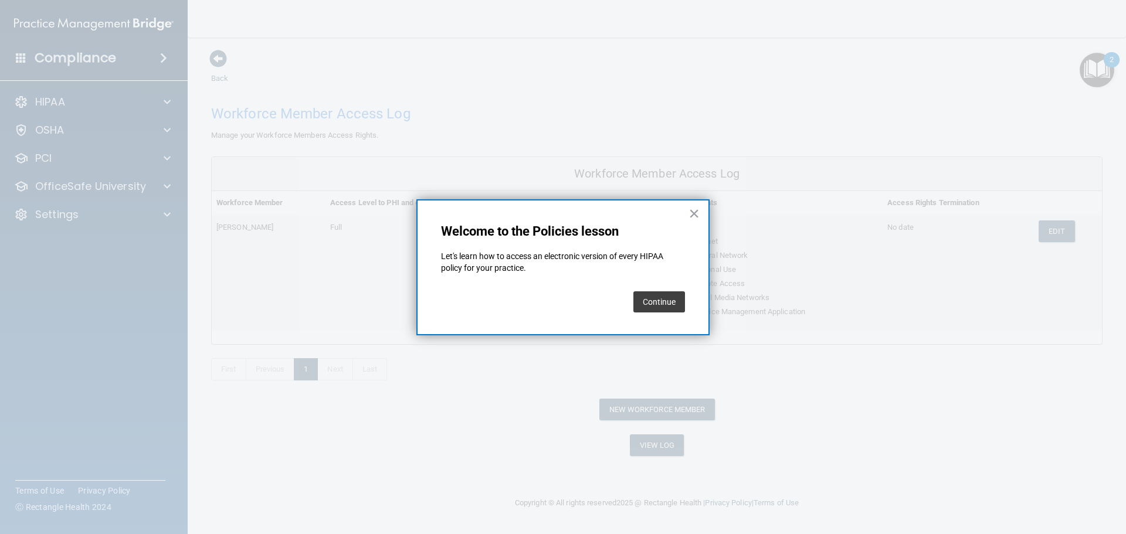
click at [671, 312] on button "Continue" at bounding box center [659, 301] width 52 height 21
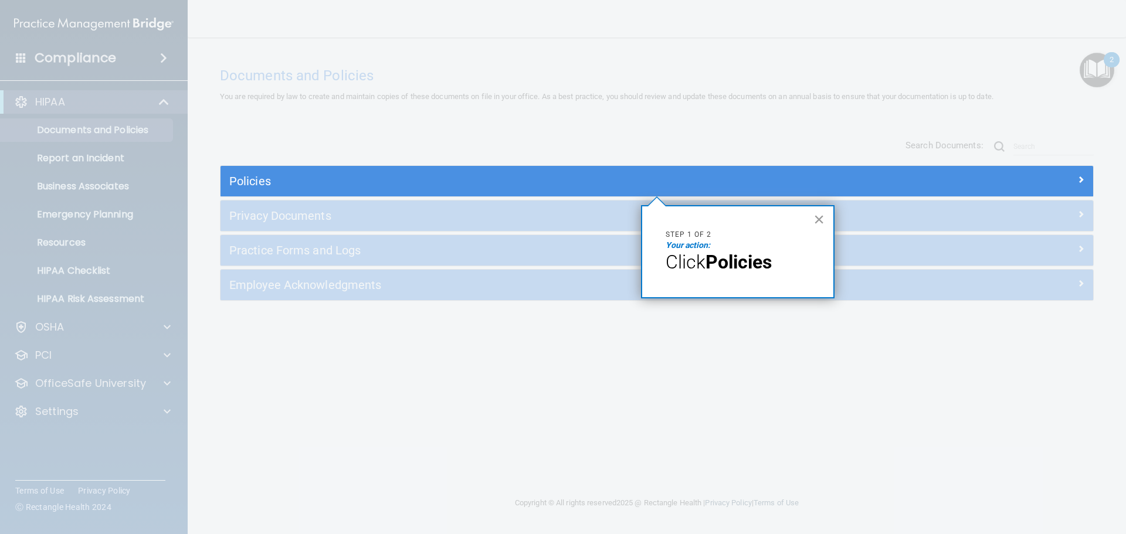
click at [816, 220] on button "×" at bounding box center [818, 219] width 11 height 19
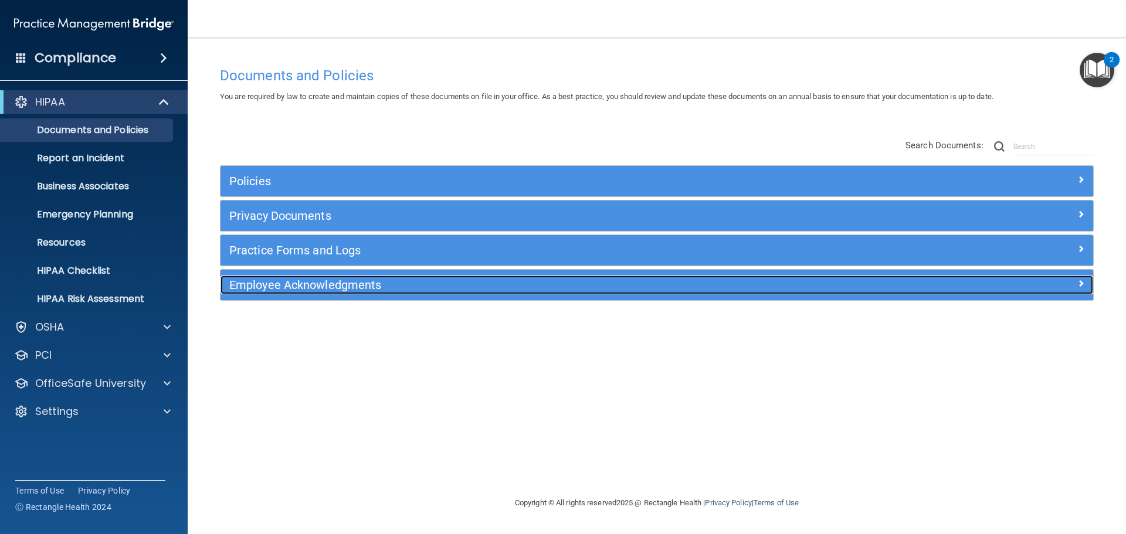
click at [282, 288] on h5 "Employee Acknowledgments" at bounding box center [547, 285] width 637 height 13
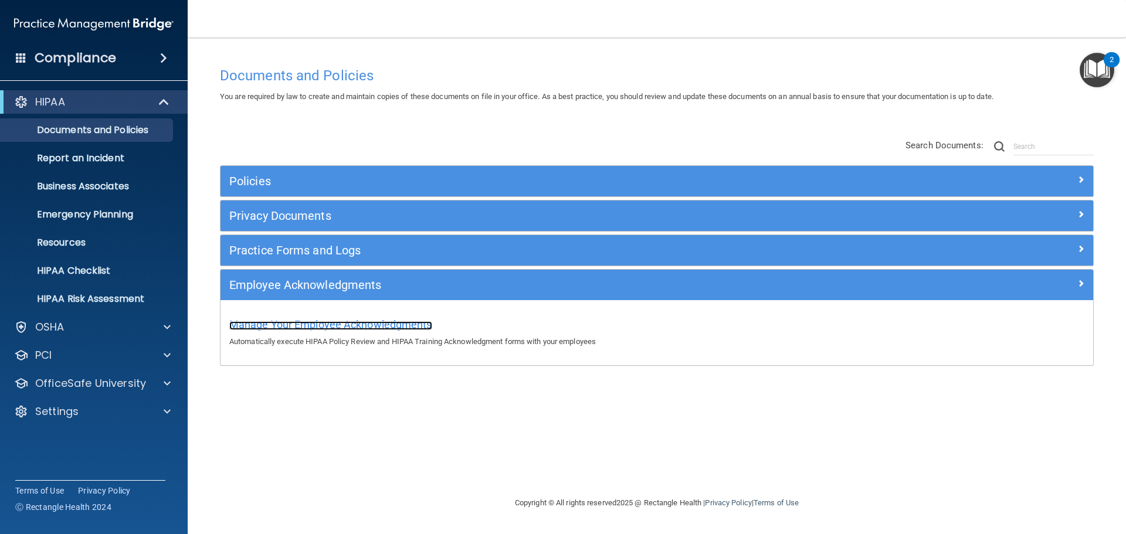
click at [368, 325] on span "Manage Your Employee Acknowledgments" at bounding box center [330, 324] width 203 height 12
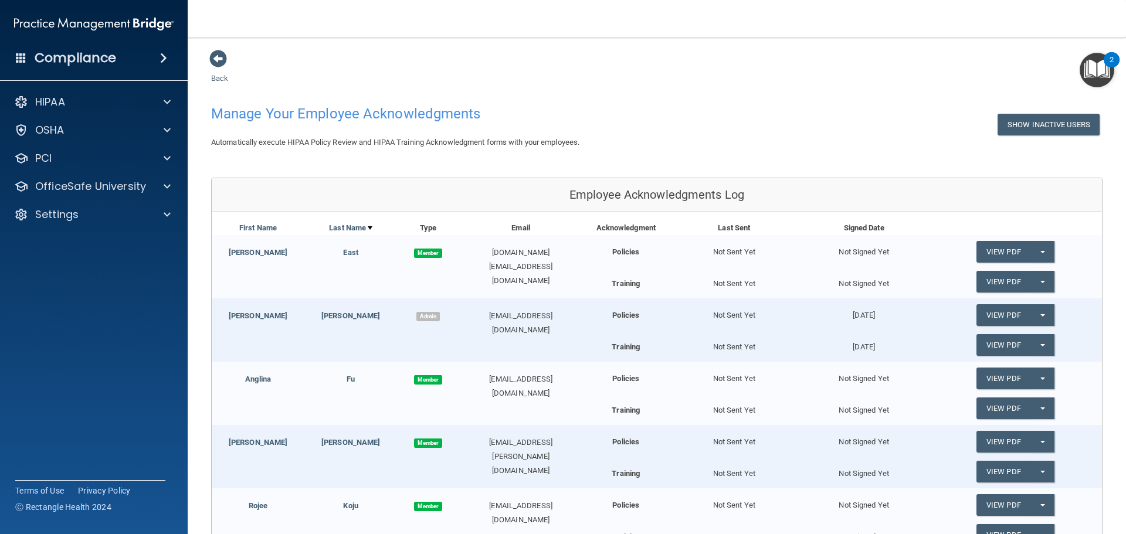
click at [1091, 75] on img "Open Resource Center, 2 new notifications" at bounding box center [1096, 70] width 35 height 35
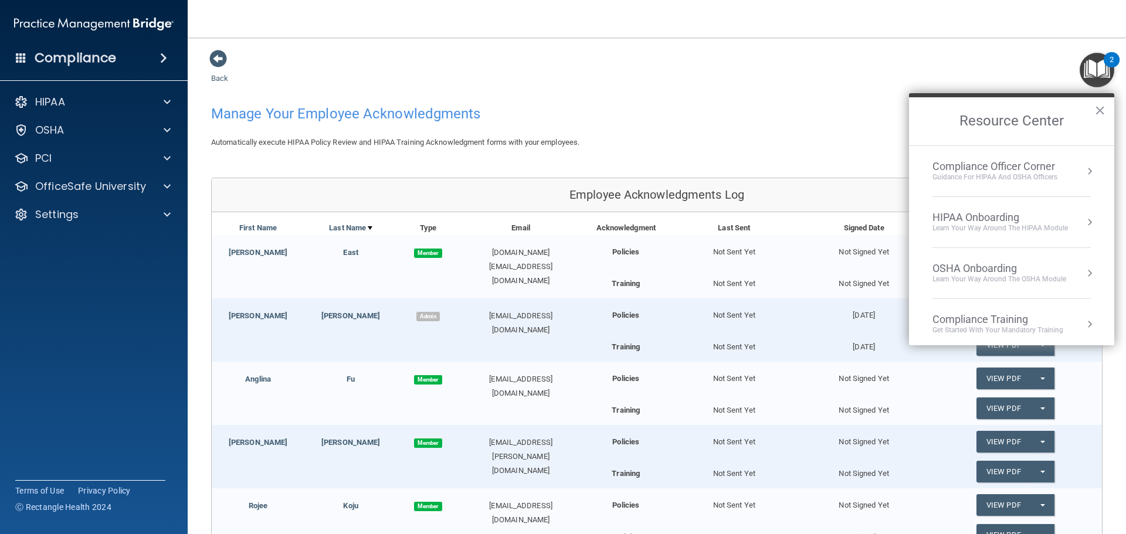
click at [1012, 225] on div "Learn Your Way around the HIPAA module" at bounding box center [999, 228] width 135 height 10
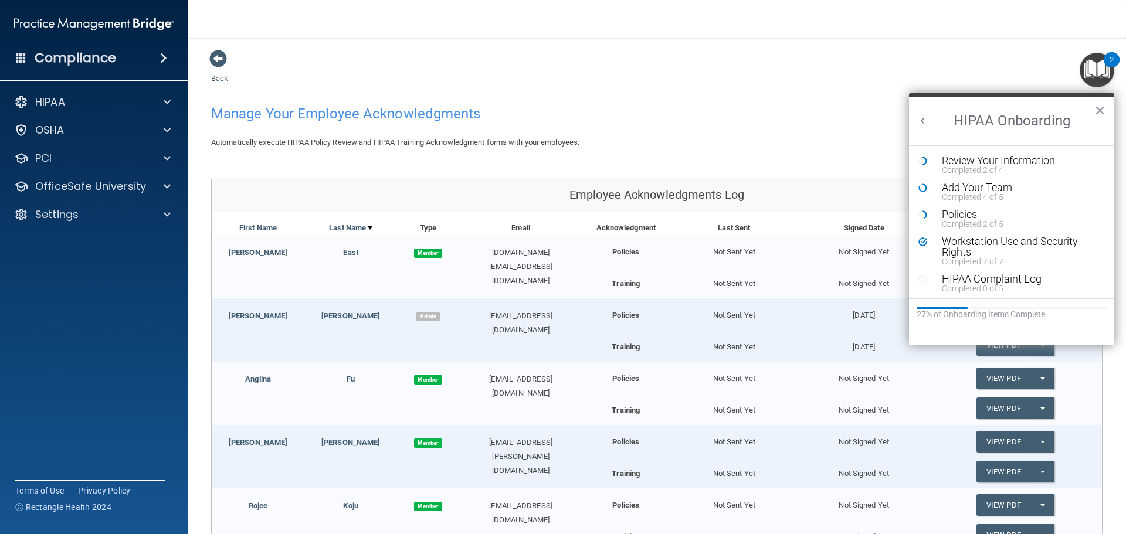
click at [961, 168] on div "Completed 2 of 4" at bounding box center [1016, 170] width 148 height 8
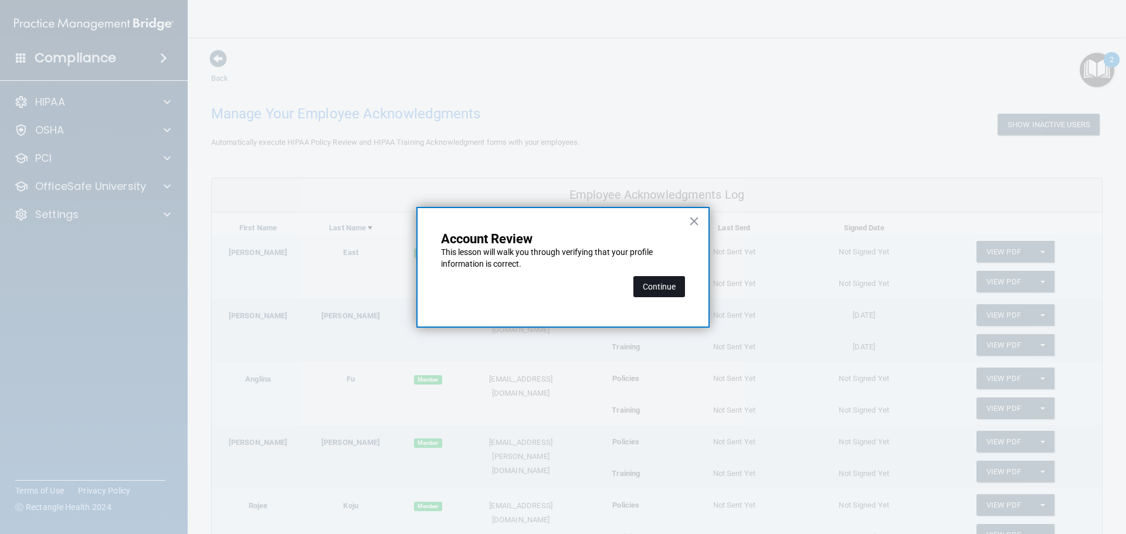
click at [670, 288] on button "Continue" at bounding box center [659, 286] width 52 height 21
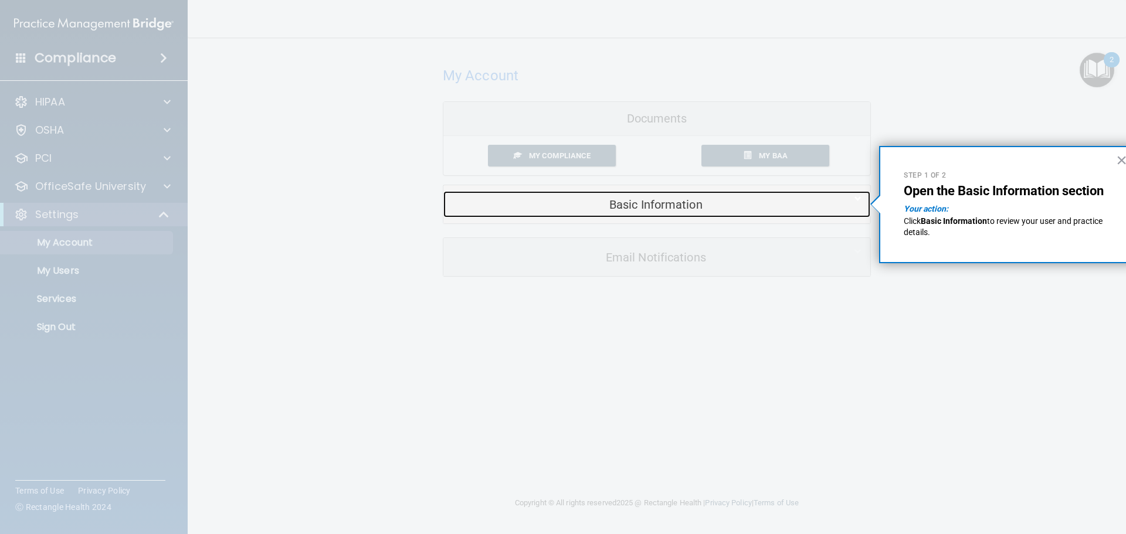
click at [649, 206] on h5 "Basic Information" at bounding box center [639, 204] width 374 height 13
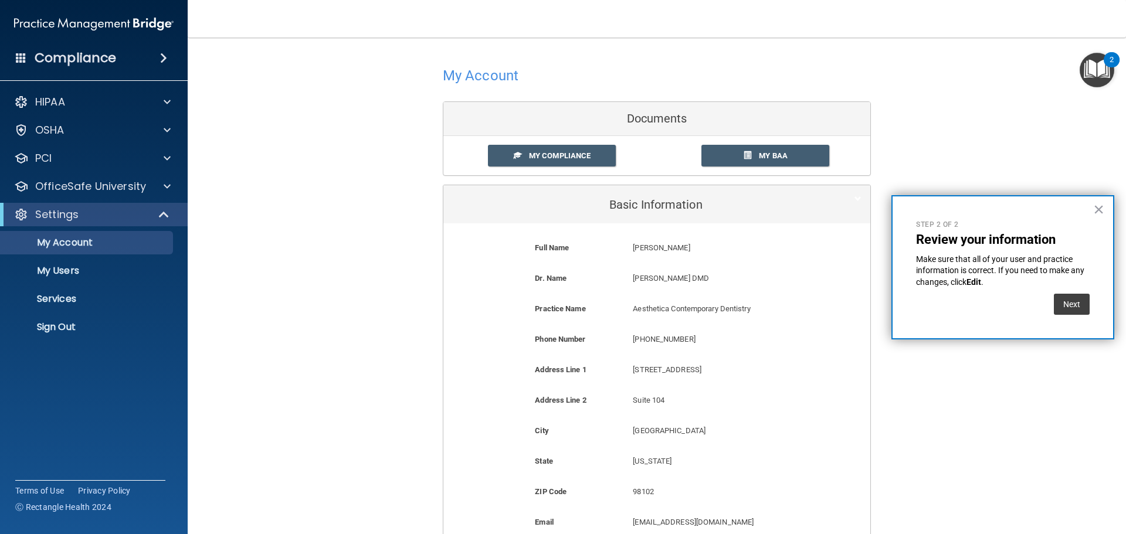
scroll to position [165, 0]
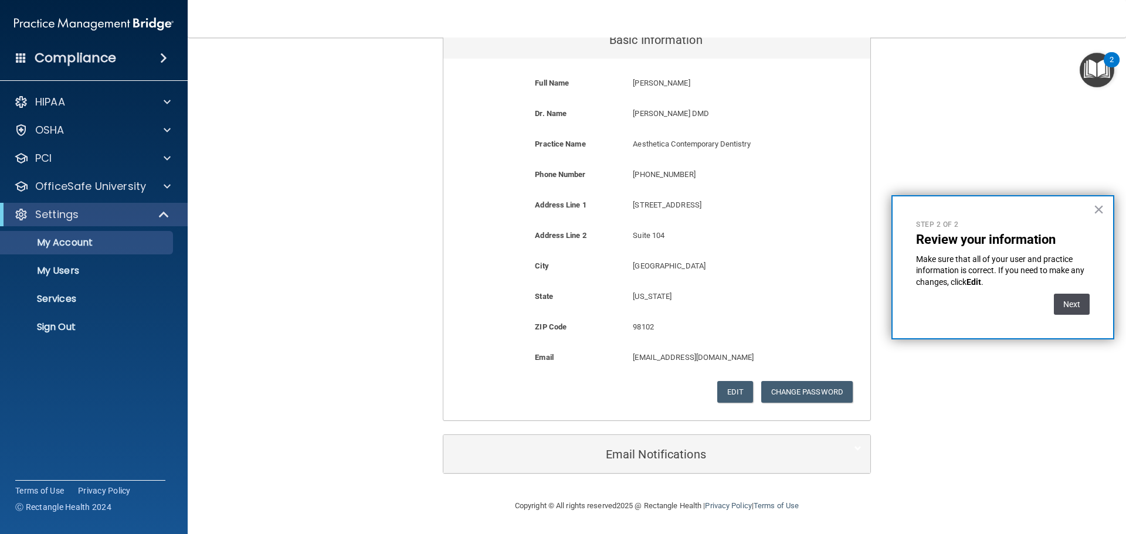
click at [1066, 303] on button "Next" at bounding box center [1072, 304] width 36 height 21
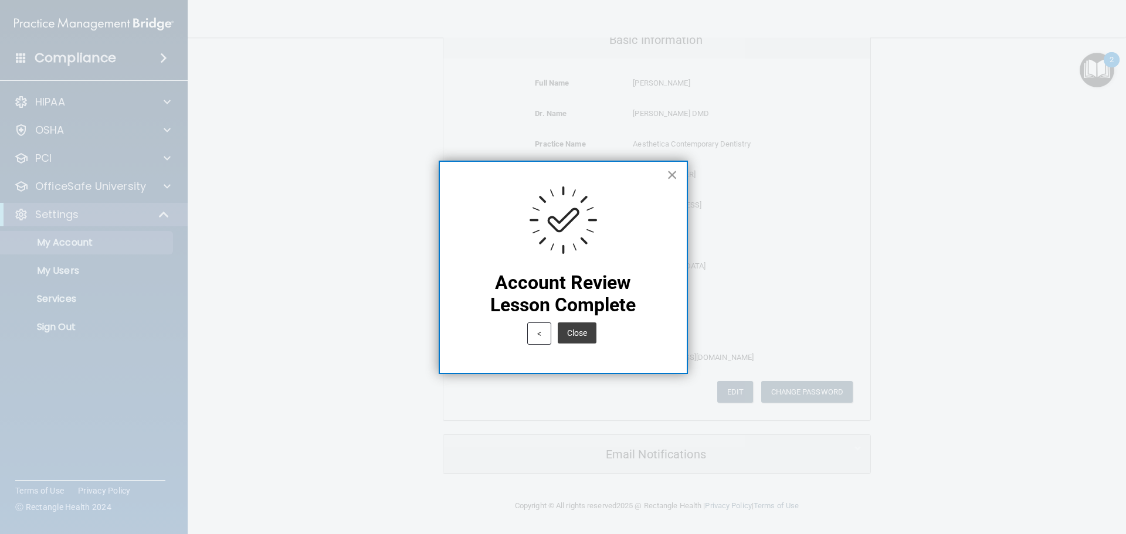
click at [671, 173] on button "×" at bounding box center [672, 174] width 11 height 19
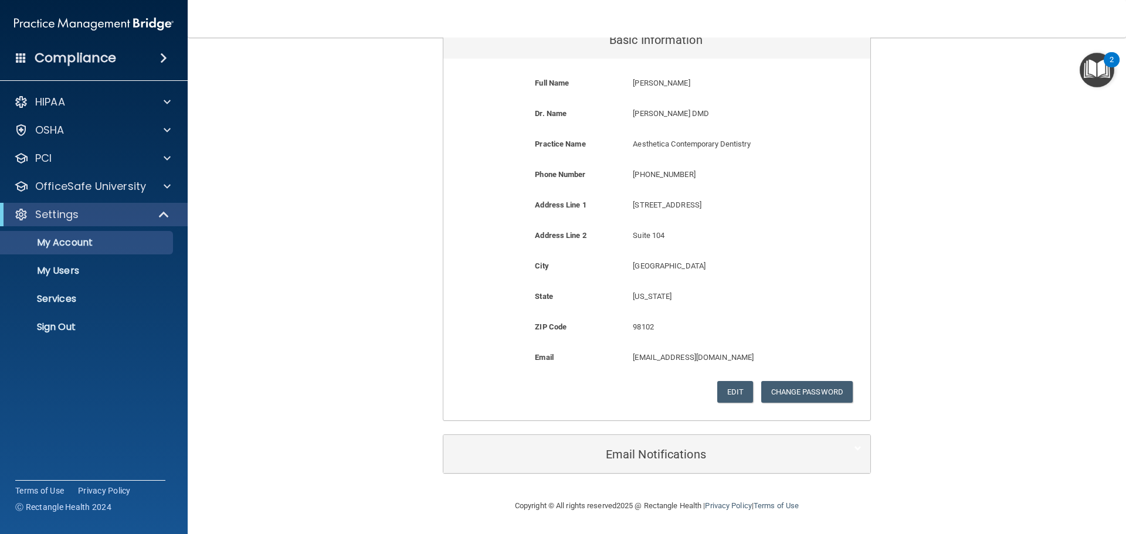
click at [1097, 69] on img "Open Resource Center, 2 new notifications" at bounding box center [1096, 70] width 35 height 35
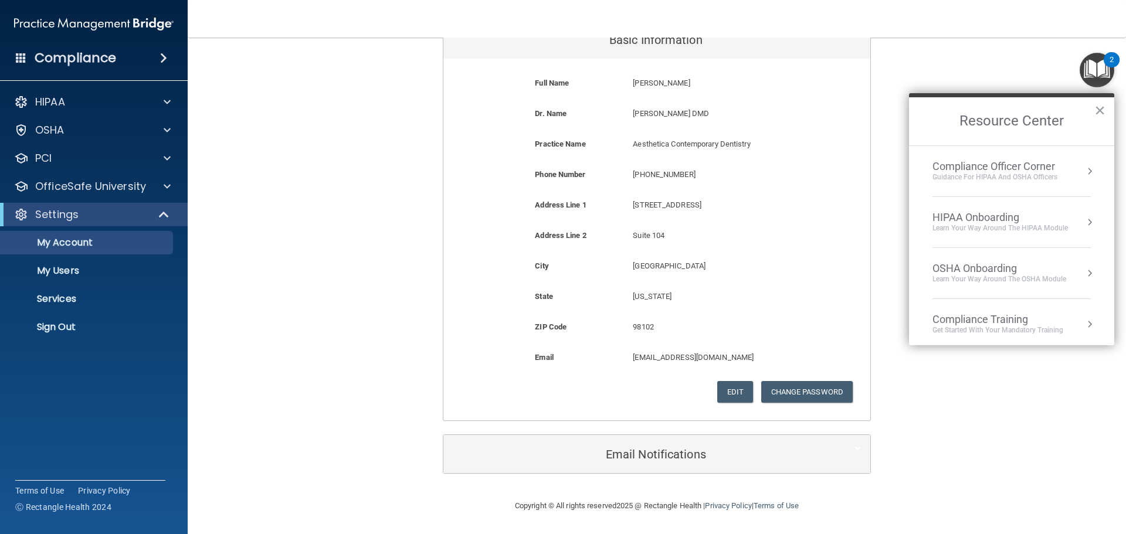
click at [1011, 222] on div "HIPAA Onboarding" at bounding box center [999, 217] width 135 height 13
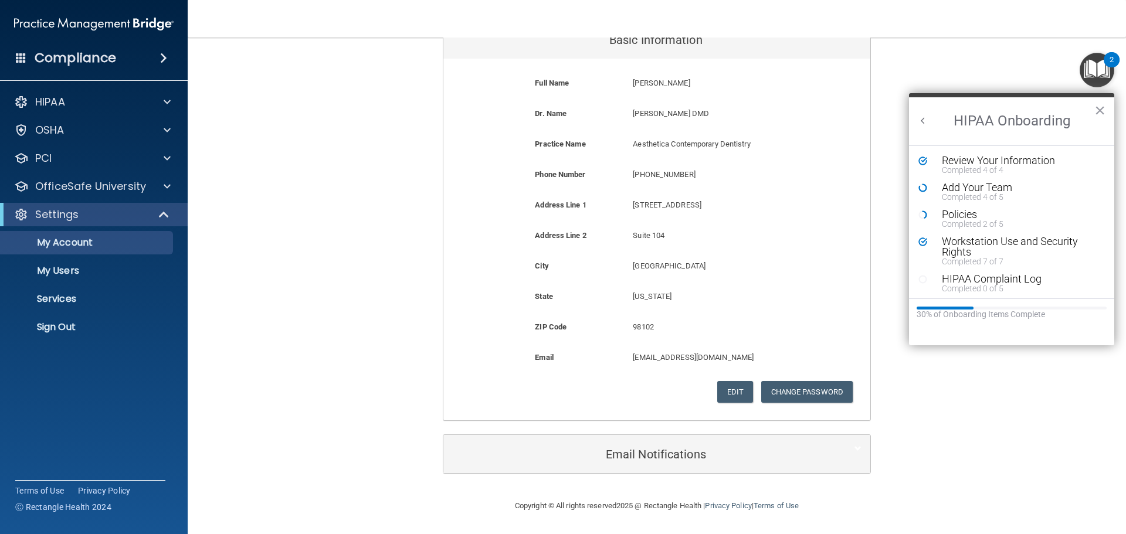
scroll to position [0, 0]
click at [972, 227] on div "Completed 2 of 5" at bounding box center [1016, 224] width 148 height 8
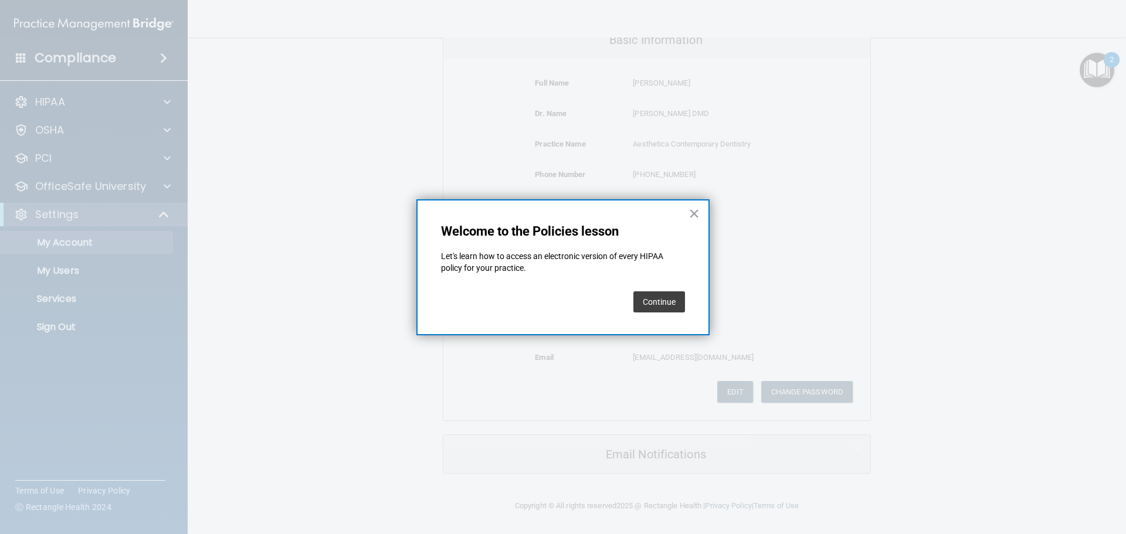
click at [667, 297] on button "Continue" at bounding box center [659, 301] width 52 height 21
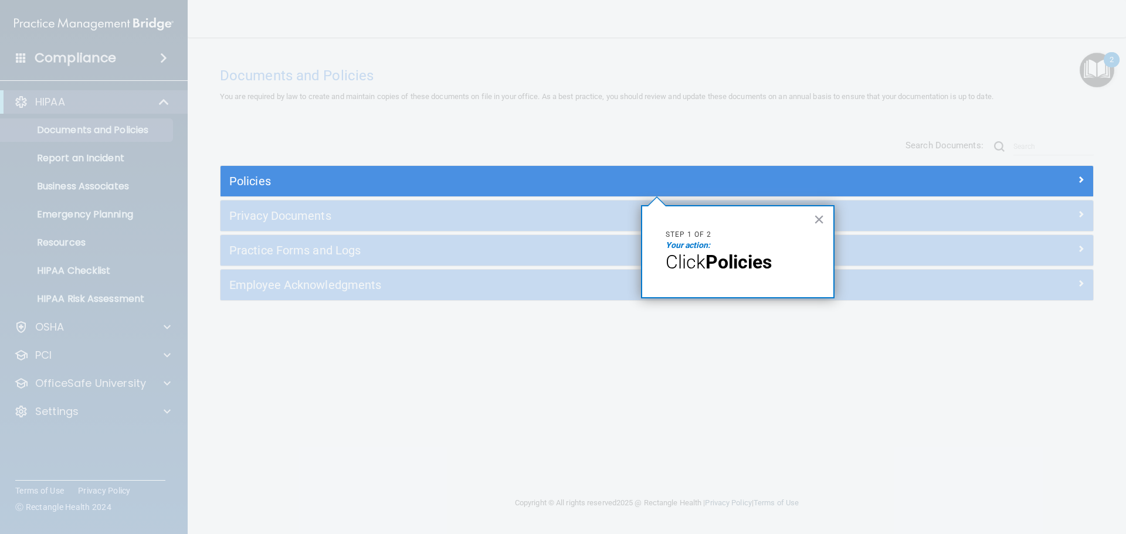
click at [352, 220] on div at bounding box center [656, 365] width 873 height 338
click at [281, 213] on div at bounding box center [656, 365] width 873 height 338
click at [817, 218] on button "×" at bounding box center [818, 219] width 11 height 19
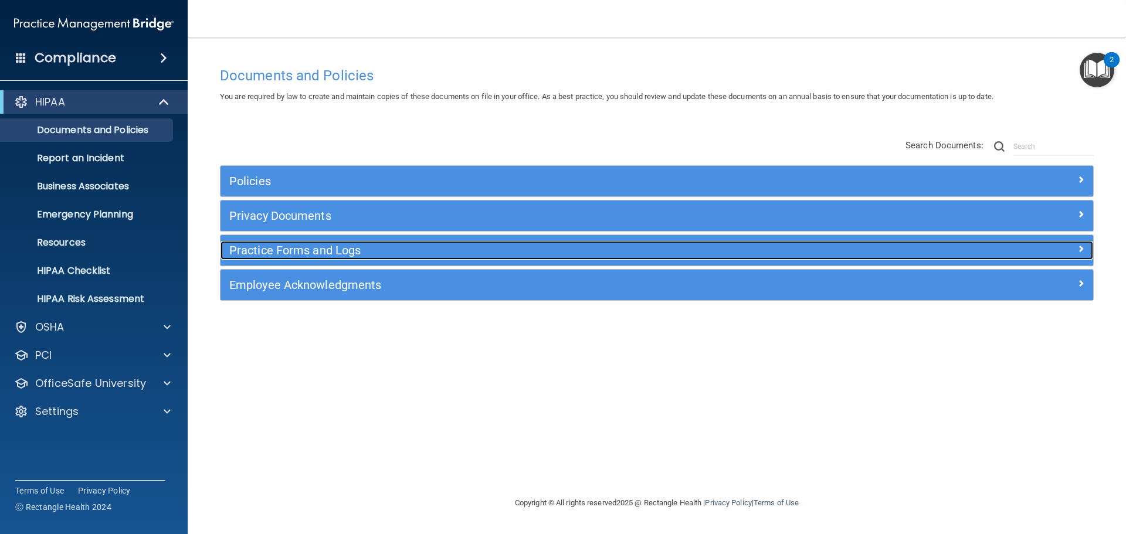
click at [408, 248] on h5 "Practice Forms and Logs" at bounding box center [547, 250] width 637 height 13
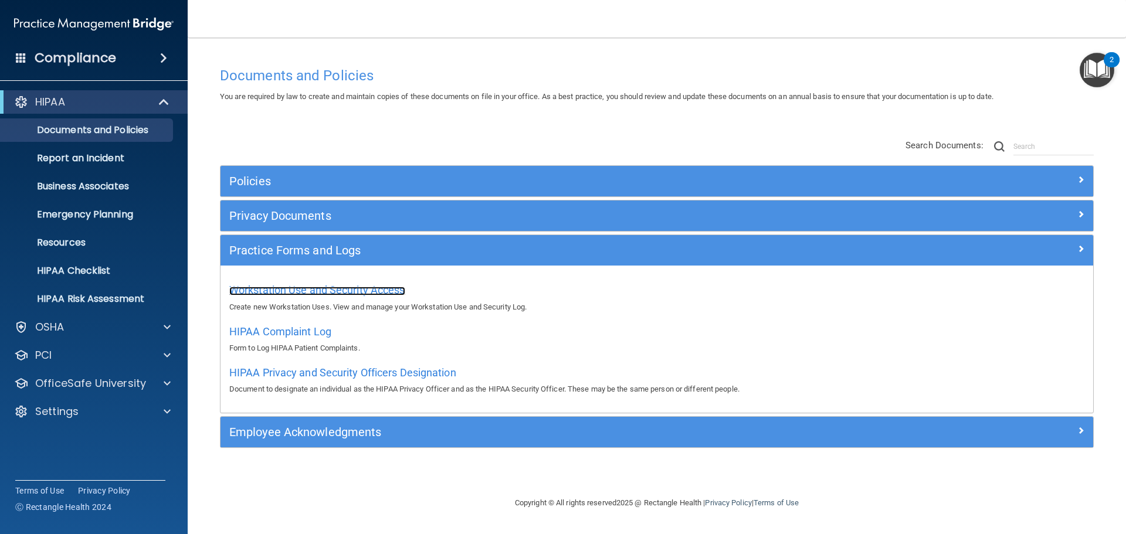
click at [341, 288] on span "Workstation Use and Security Access" at bounding box center [317, 290] width 176 height 12
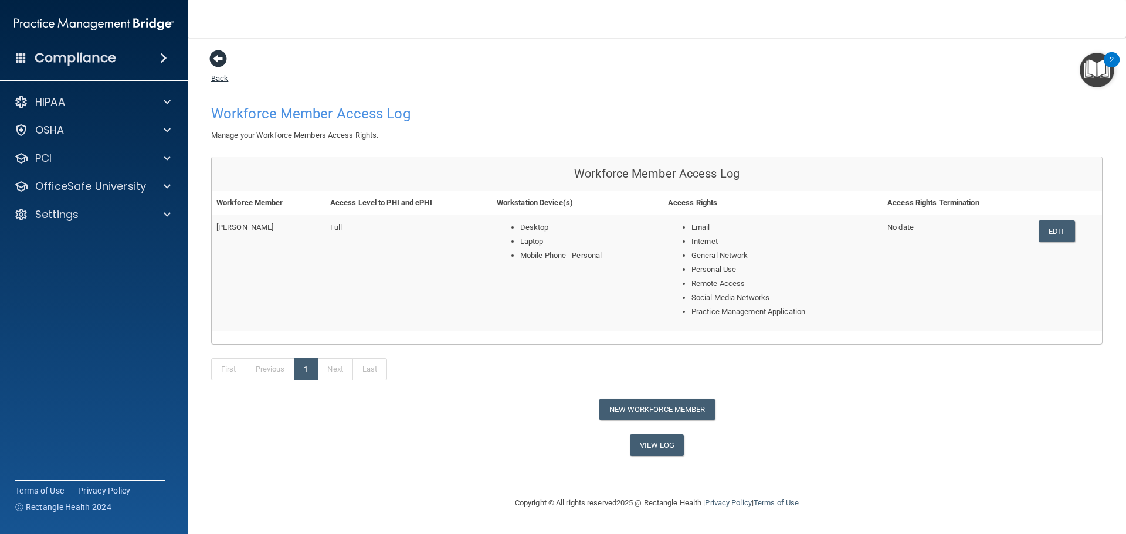
click at [217, 58] on span at bounding box center [218, 59] width 18 height 18
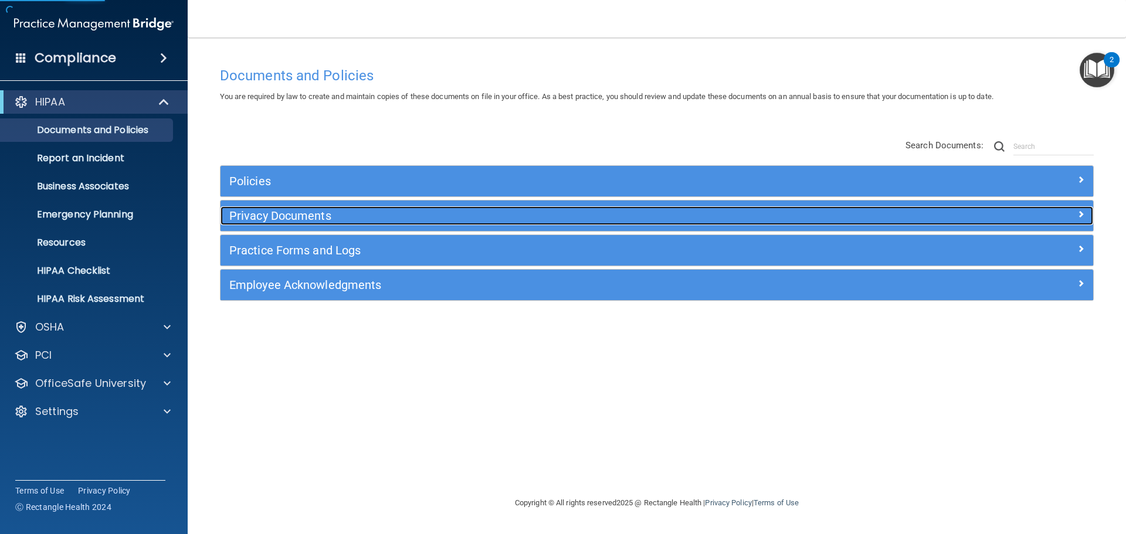
click at [302, 216] on h5 "Privacy Documents" at bounding box center [547, 215] width 637 height 13
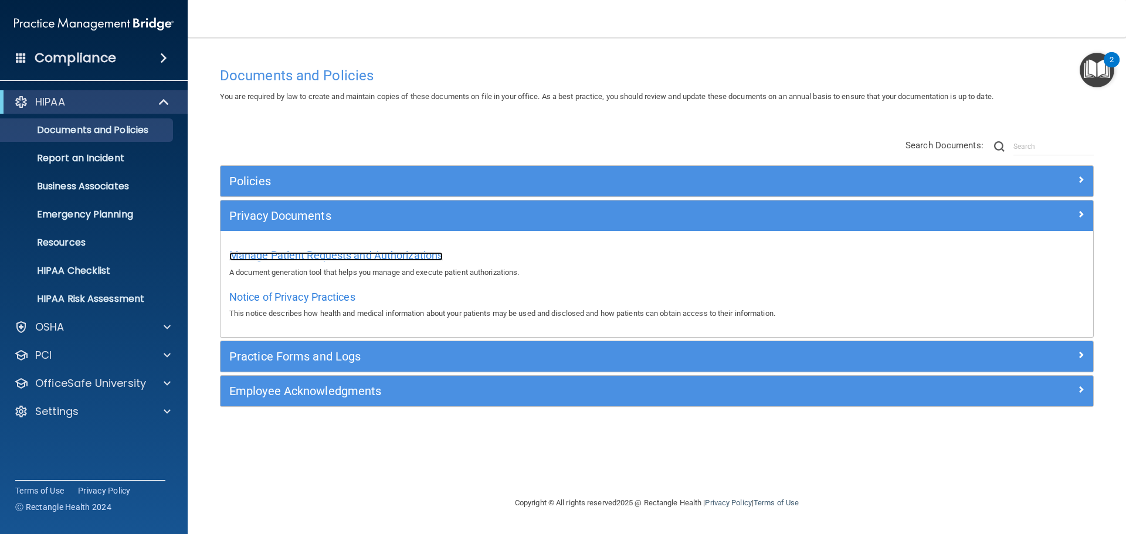
click at [305, 261] on span "Manage Patient Requests and Authorizations" at bounding box center [335, 255] width 213 height 12
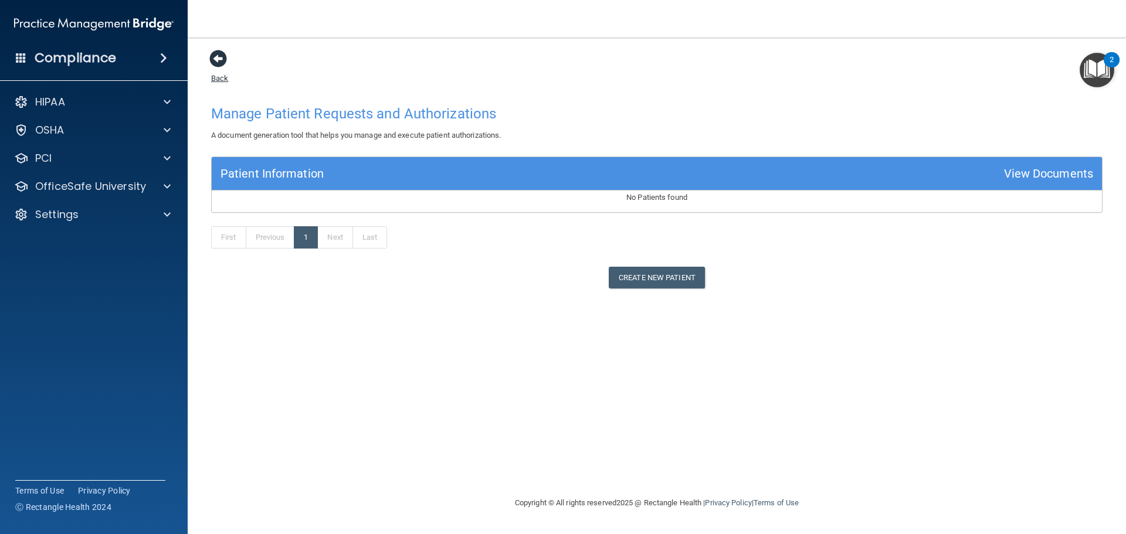
click at [216, 60] on span at bounding box center [218, 59] width 18 height 18
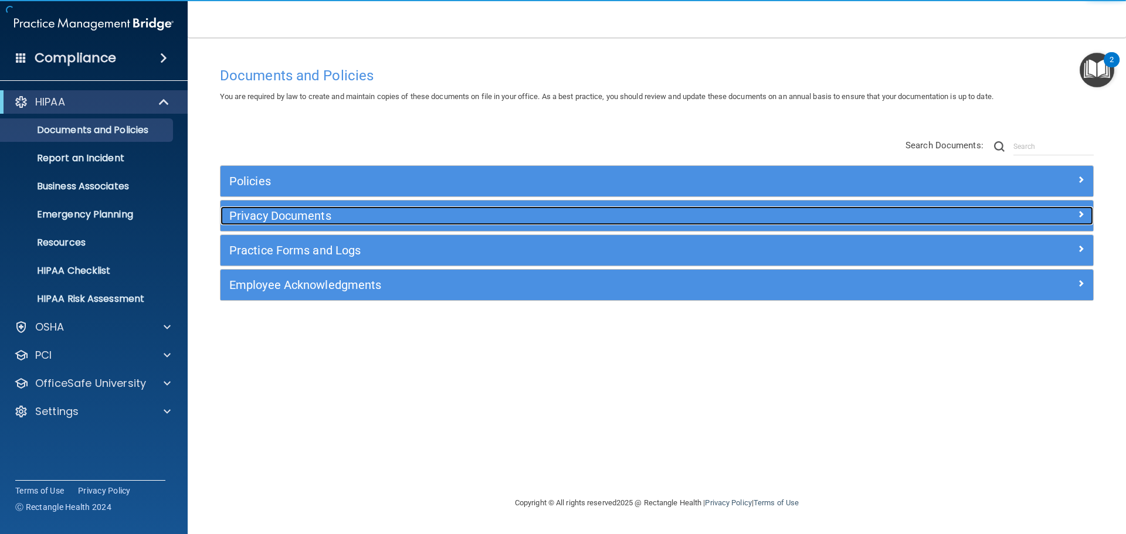
click at [269, 215] on h5 "Privacy Documents" at bounding box center [547, 215] width 637 height 13
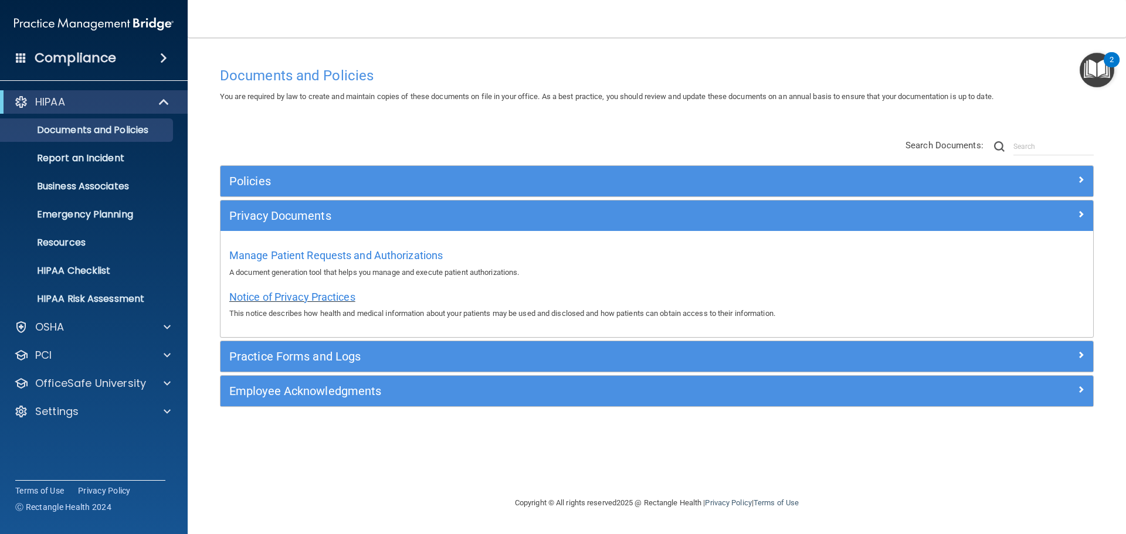
click at [283, 300] on span "Notice of Privacy Practices" at bounding box center [292, 297] width 126 height 12
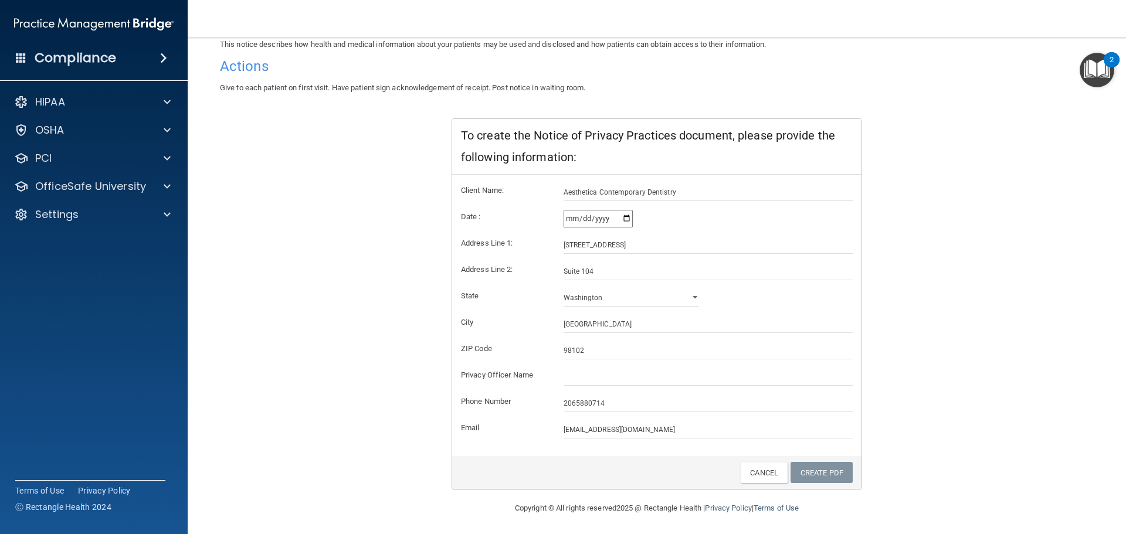
scroll to position [117, 0]
click at [568, 374] on input "text" at bounding box center [708, 375] width 290 height 18
type input "[PERSON_NAME]"
click at [832, 475] on link "Create PDF" at bounding box center [821, 471] width 62 height 22
click at [1104, 67] on img "Open Resource Center, 2 new notifications" at bounding box center [1096, 70] width 35 height 35
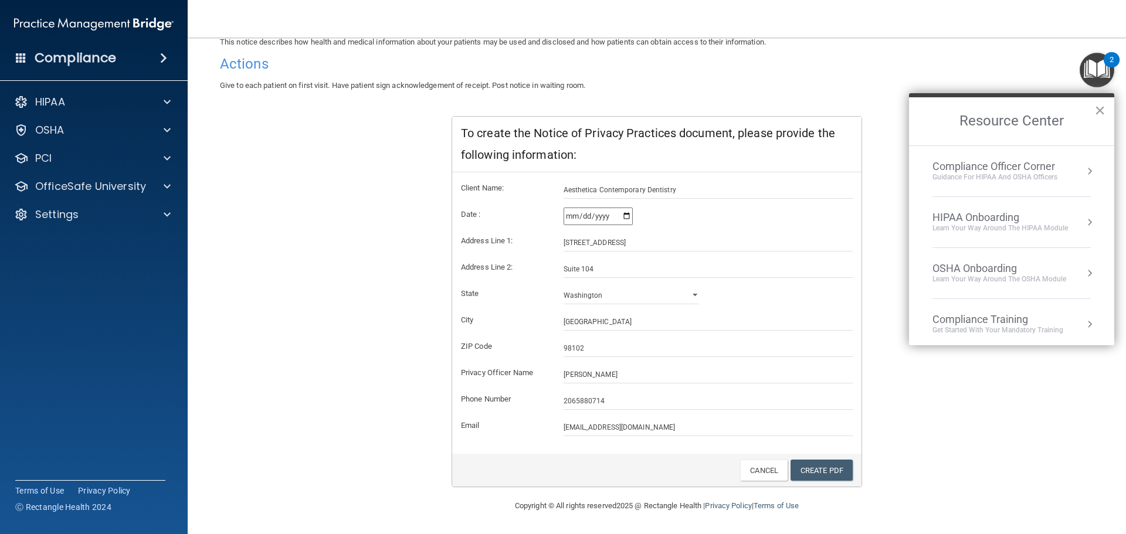
click at [1013, 222] on div "HIPAA Onboarding" at bounding box center [999, 217] width 135 height 13
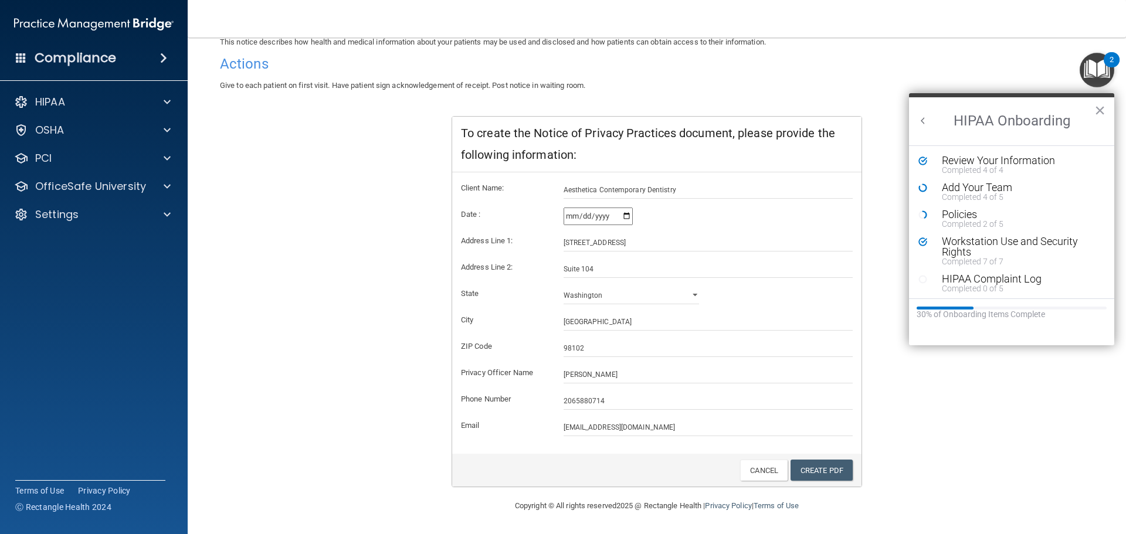
scroll to position [0, 0]
click at [980, 187] on div "Add Your Team" at bounding box center [1016, 187] width 148 height 11
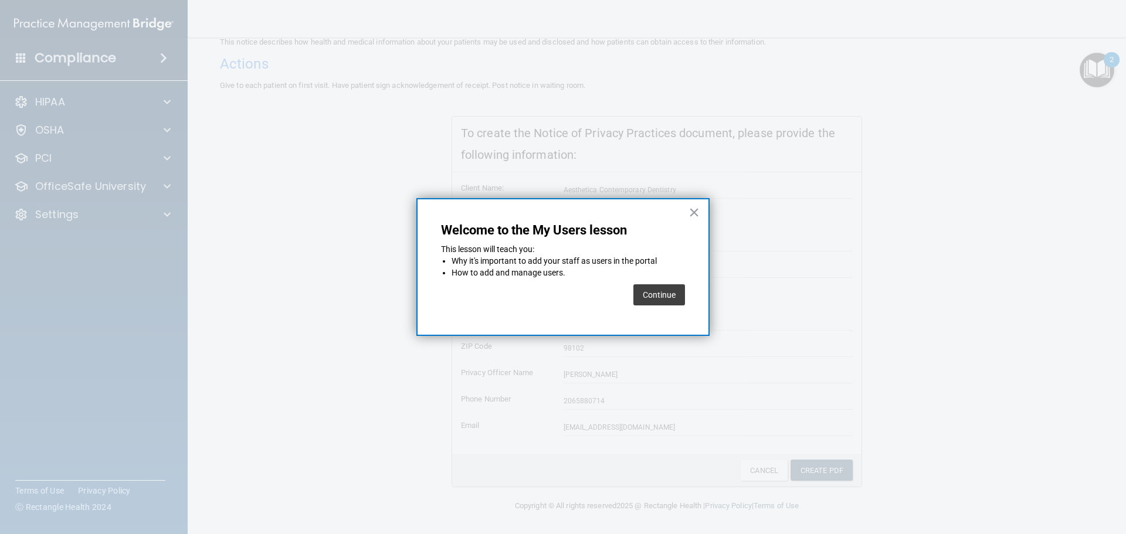
click at [663, 298] on button "Continue" at bounding box center [659, 294] width 52 height 21
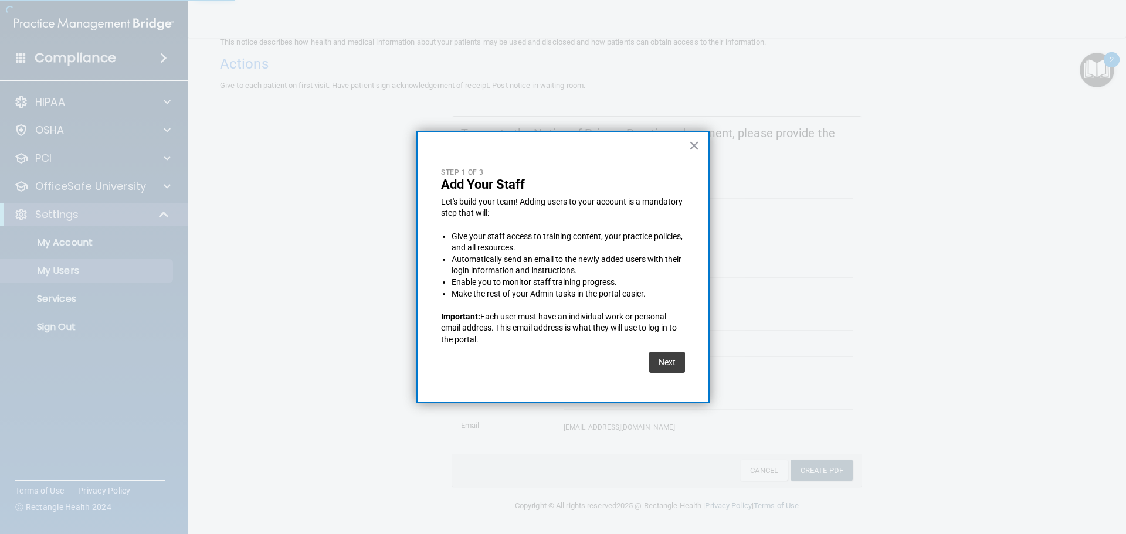
select select "20"
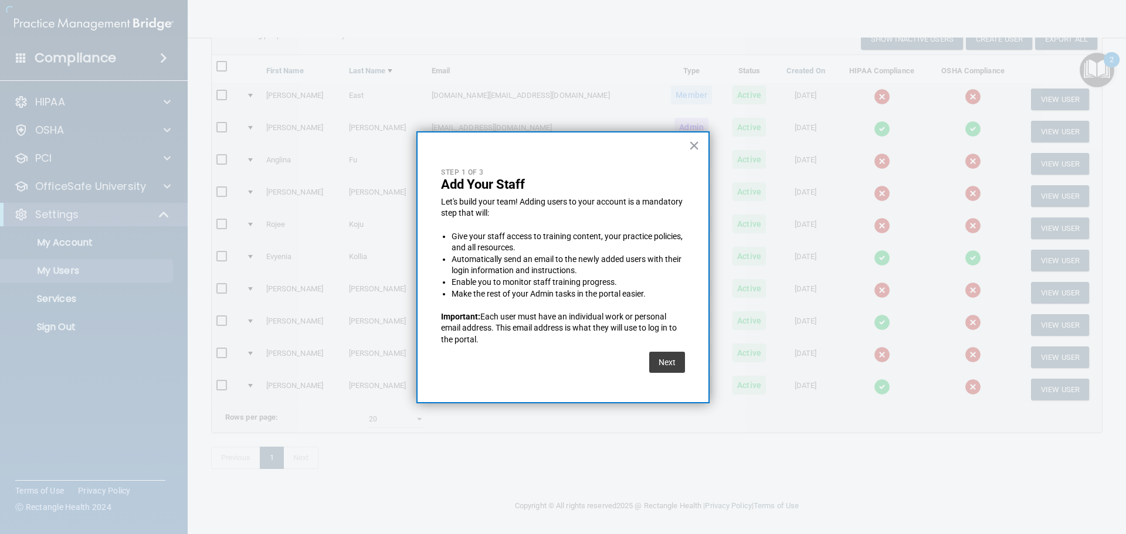
scroll to position [114, 0]
click at [692, 147] on button "×" at bounding box center [693, 145] width 11 height 19
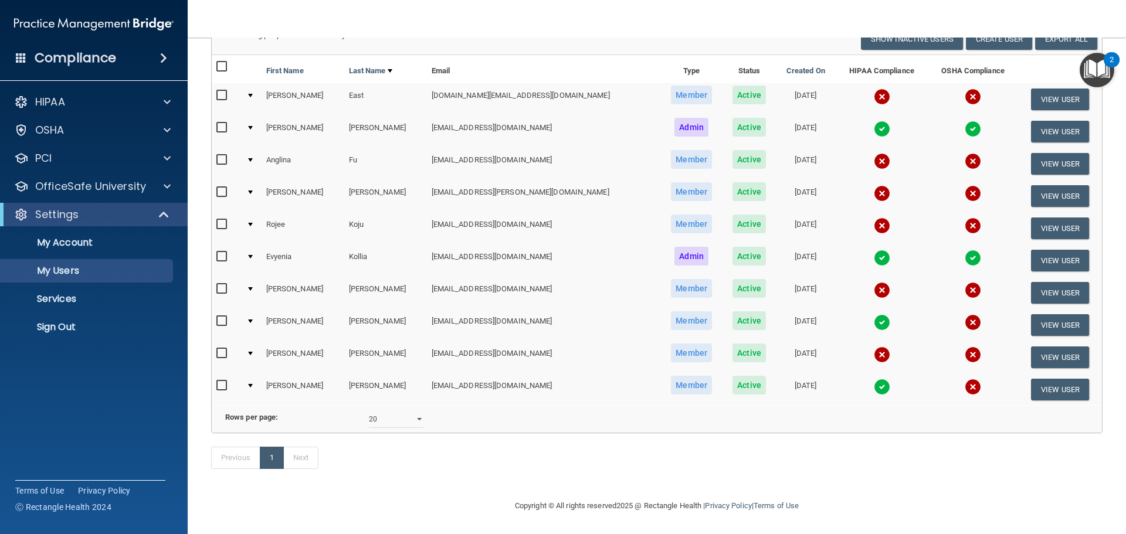
click at [1104, 59] on div "2" at bounding box center [1112, 59] width 16 height 15
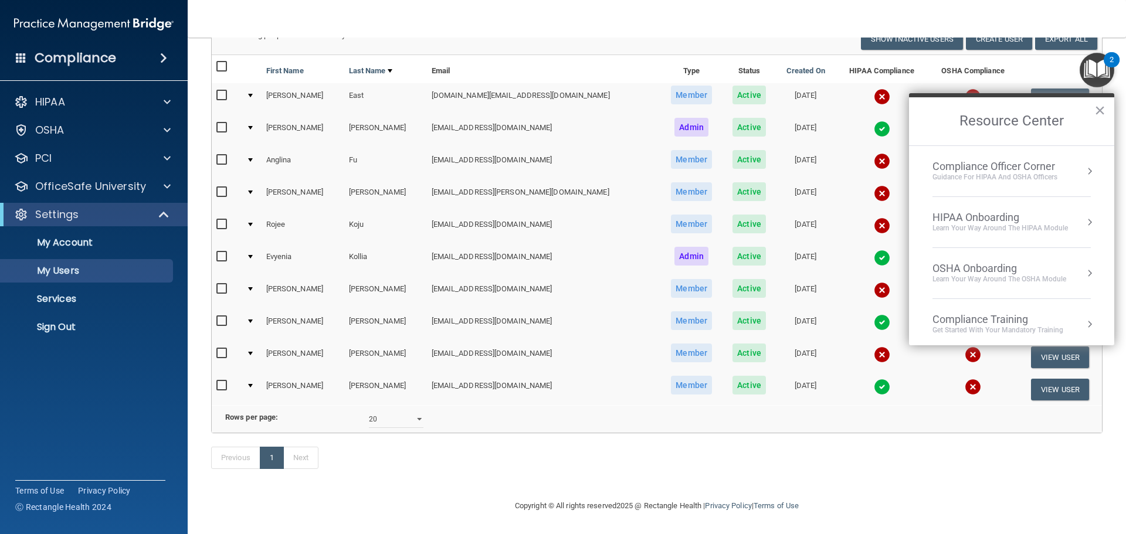
click at [1003, 327] on div "Get Started with your mandatory training" at bounding box center [997, 330] width 131 height 10
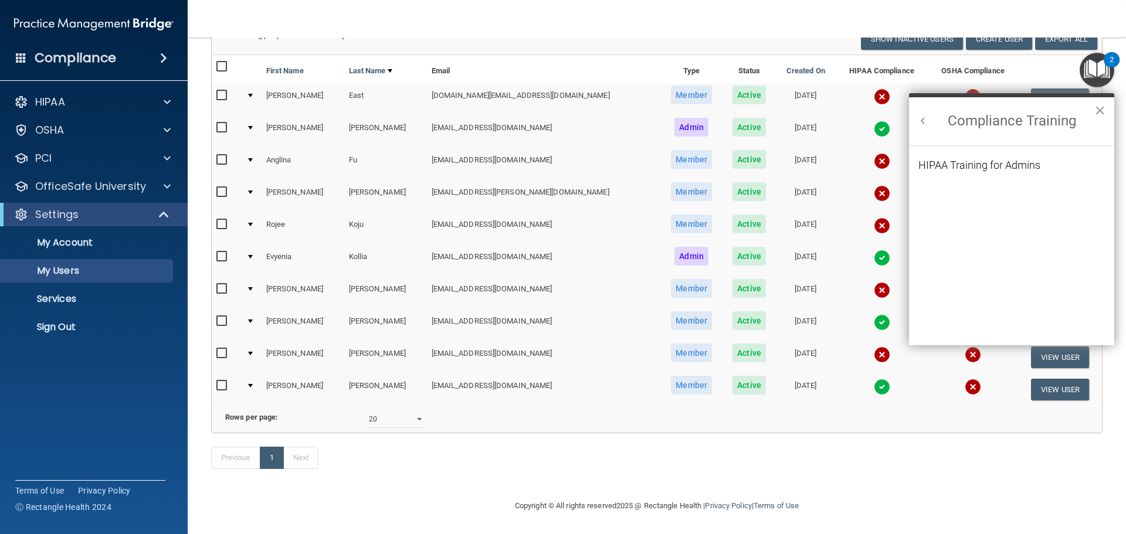
scroll to position [0, 0]
click at [922, 123] on button "Back to Resource Center Home" at bounding box center [923, 121] width 12 height 12
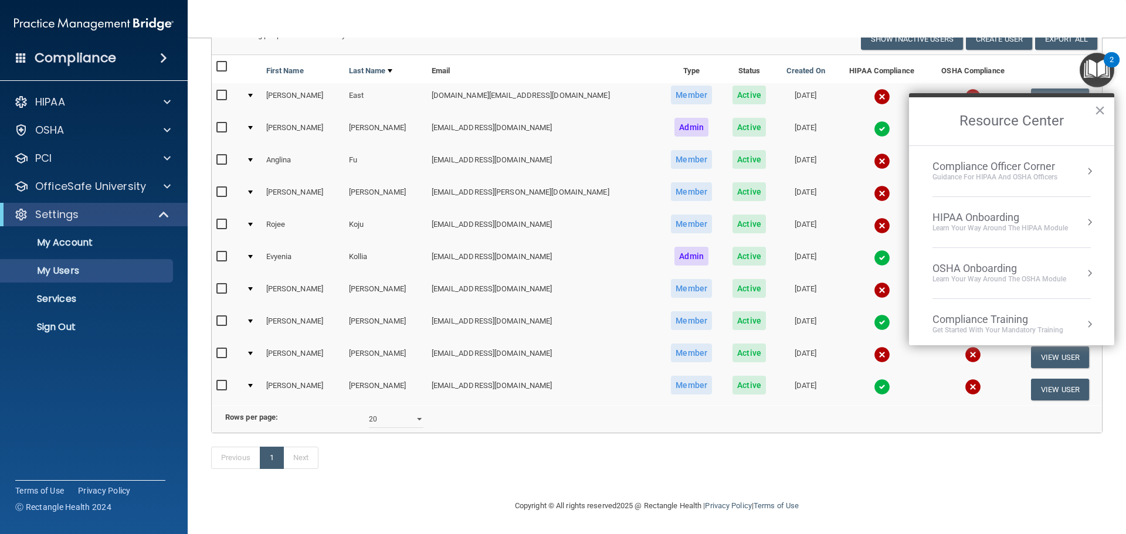
click at [980, 321] on div "Compliance Training" at bounding box center [997, 319] width 131 height 13
click at [947, 165] on div "HIPAA Training for Admins" at bounding box center [979, 165] width 122 height 11
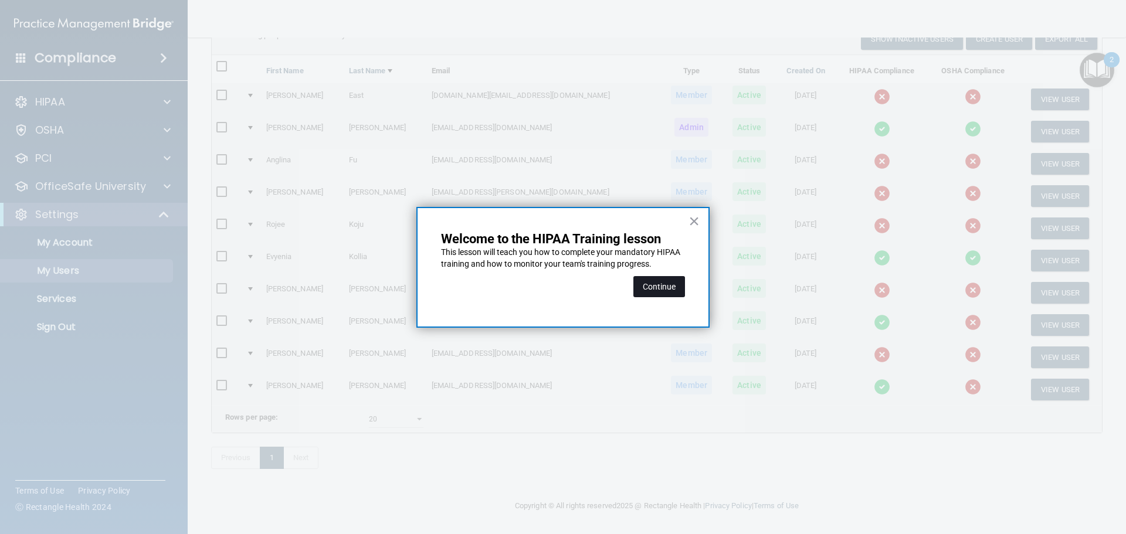
click at [659, 283] on button "Continue" at bounding box center [659, 286] width 52 height 21
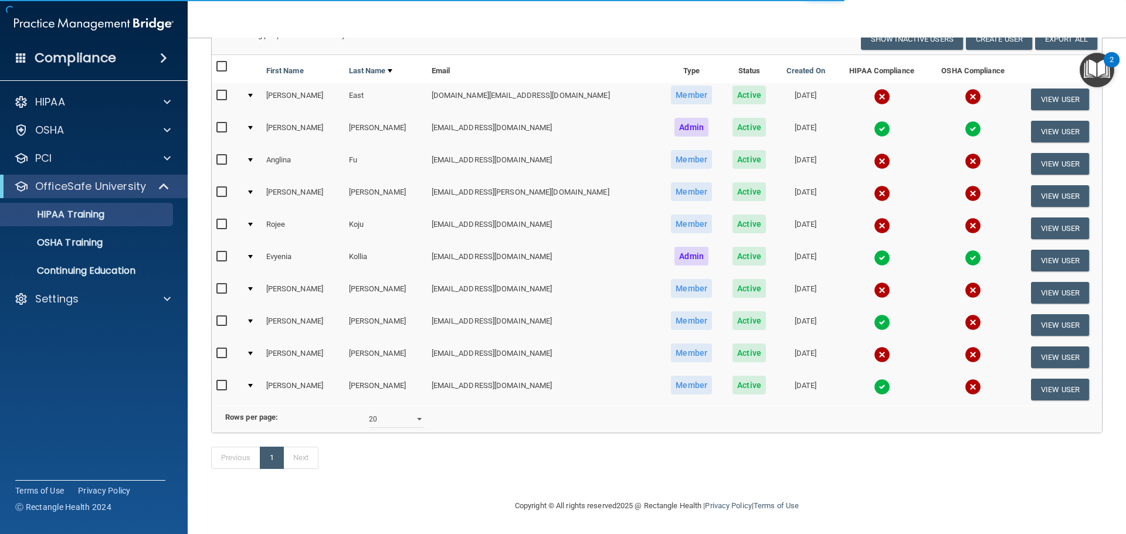
scroll to position [91, 0]
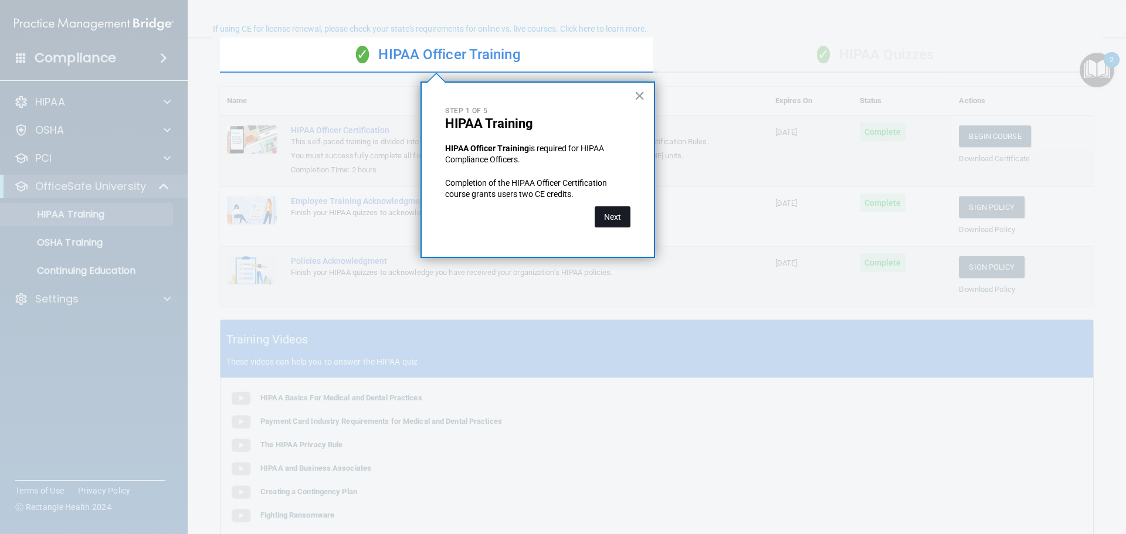
click at [607, 213] on button "Next" at bounding box center [613, 216] width 36 height 21
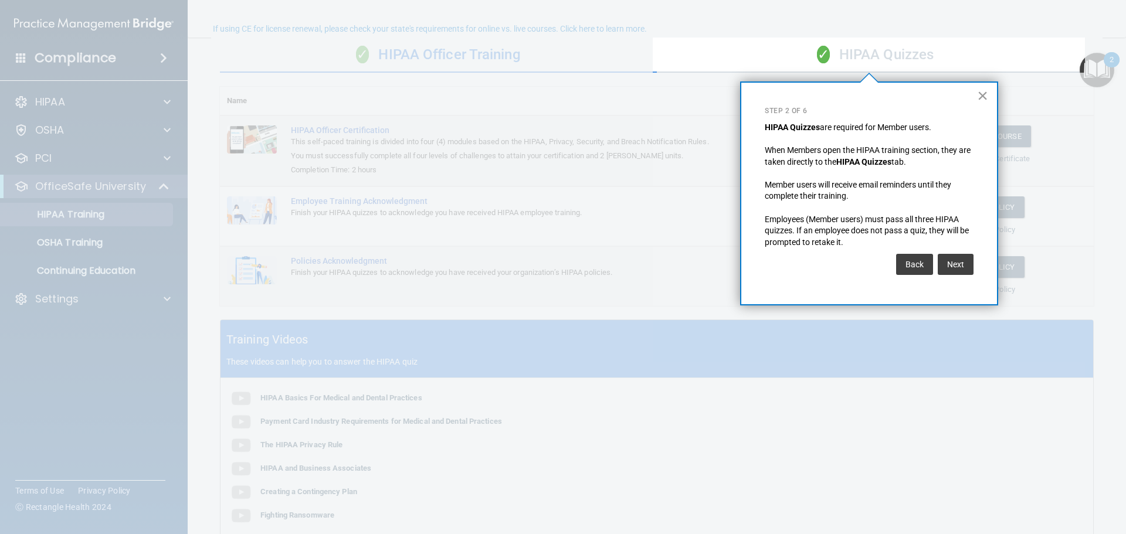
click at [980, 98] on button "×" at bounding box center [982, 95] width 11 height 19
